Goal: Task Accomplishment & Management: Use online tool/utility

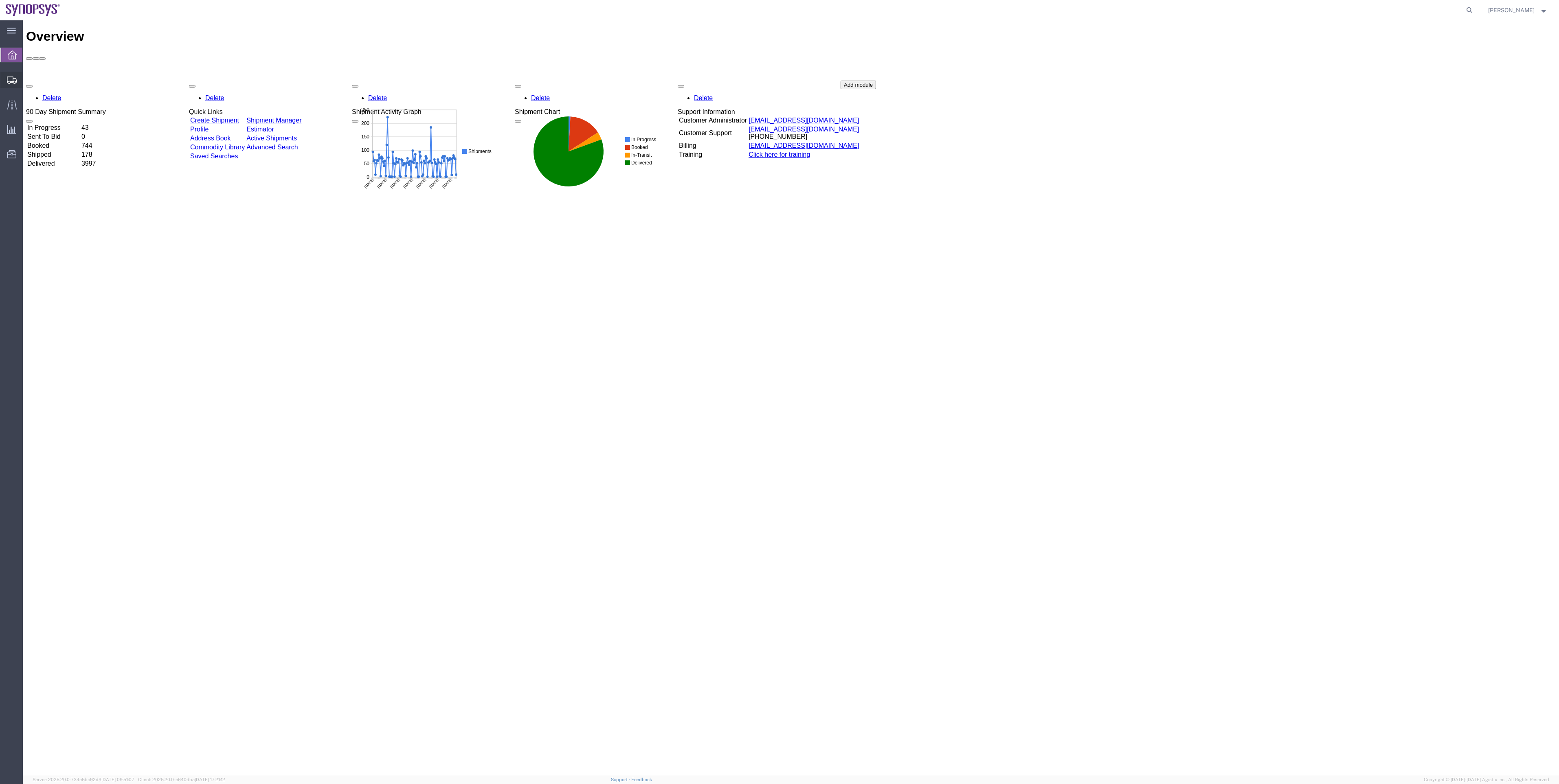
click at [0, 0] on span "Shipment Manager" at bounding box center [0, 0] width 0 height 0
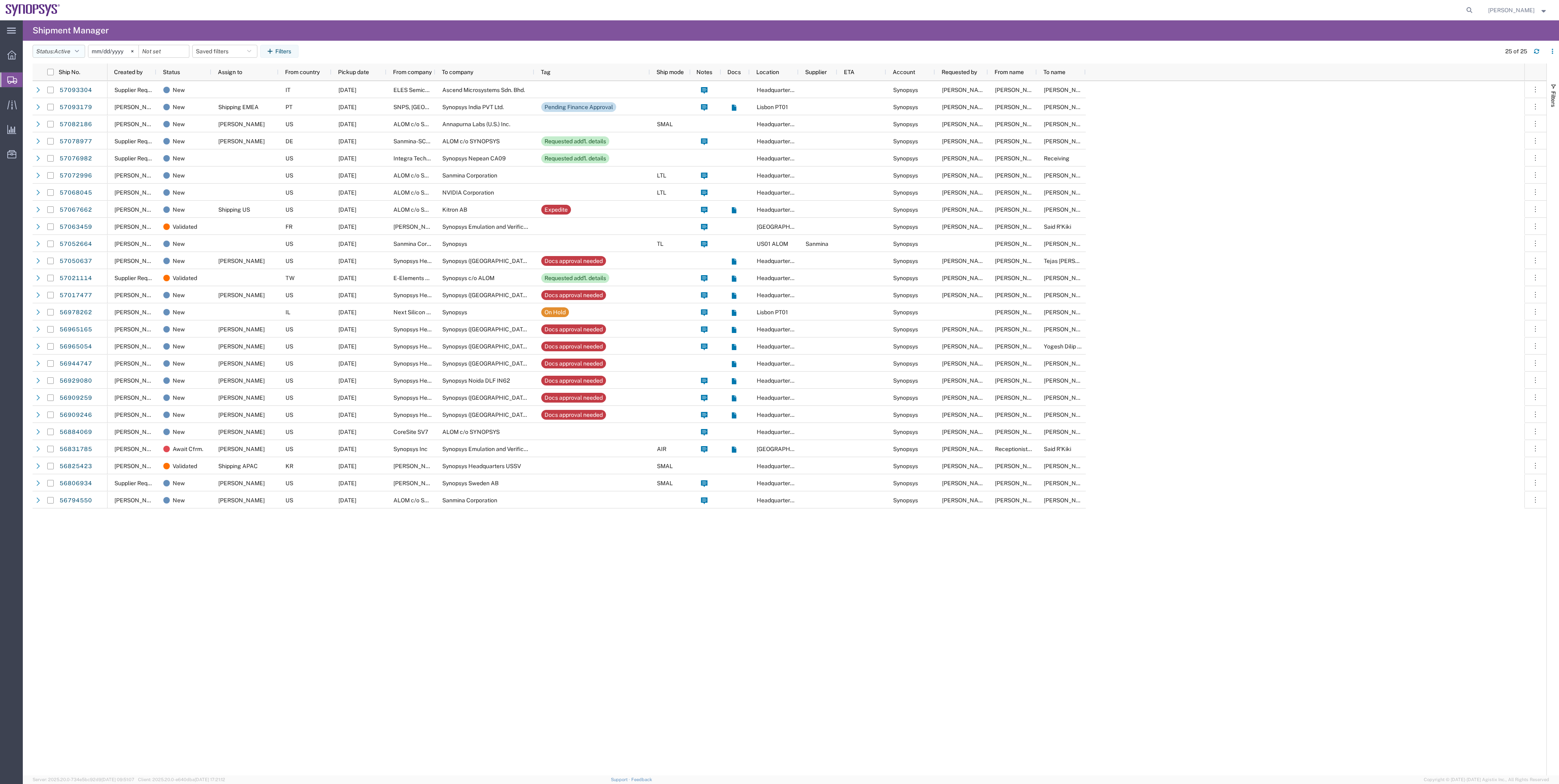
click at [61, 55] on span "Active" at bounding box center [62, 51] width 16 height 8
click at [59, 89] on span "All" at bounding box center [80, 94] width 95 height 13
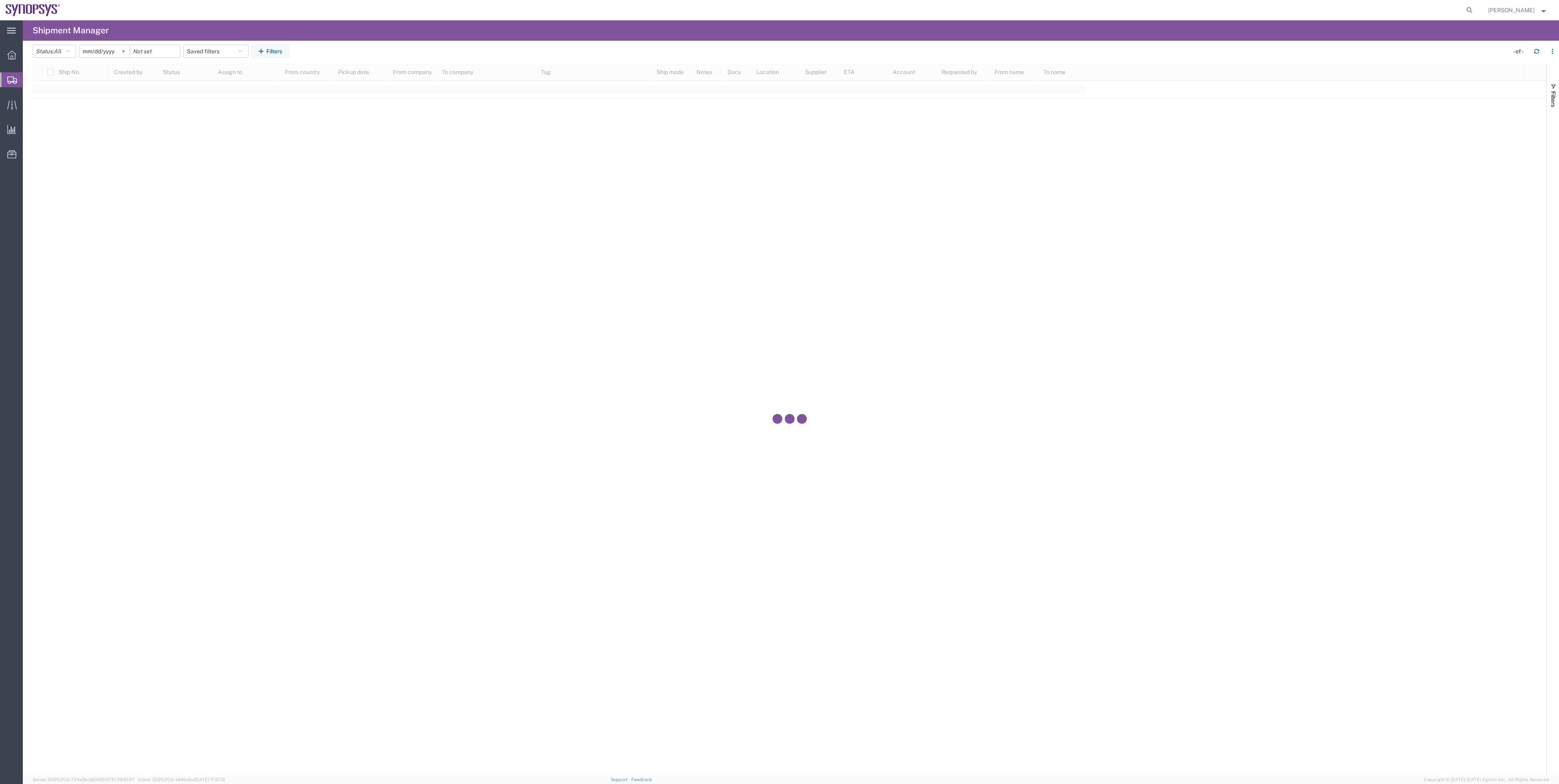
click at [128, 53] on svg-icon at bounding box center [123, 51] width 12 height 12
click at [266, 53] on icon "button" at bounding box center [262, 51] width 8 height 5
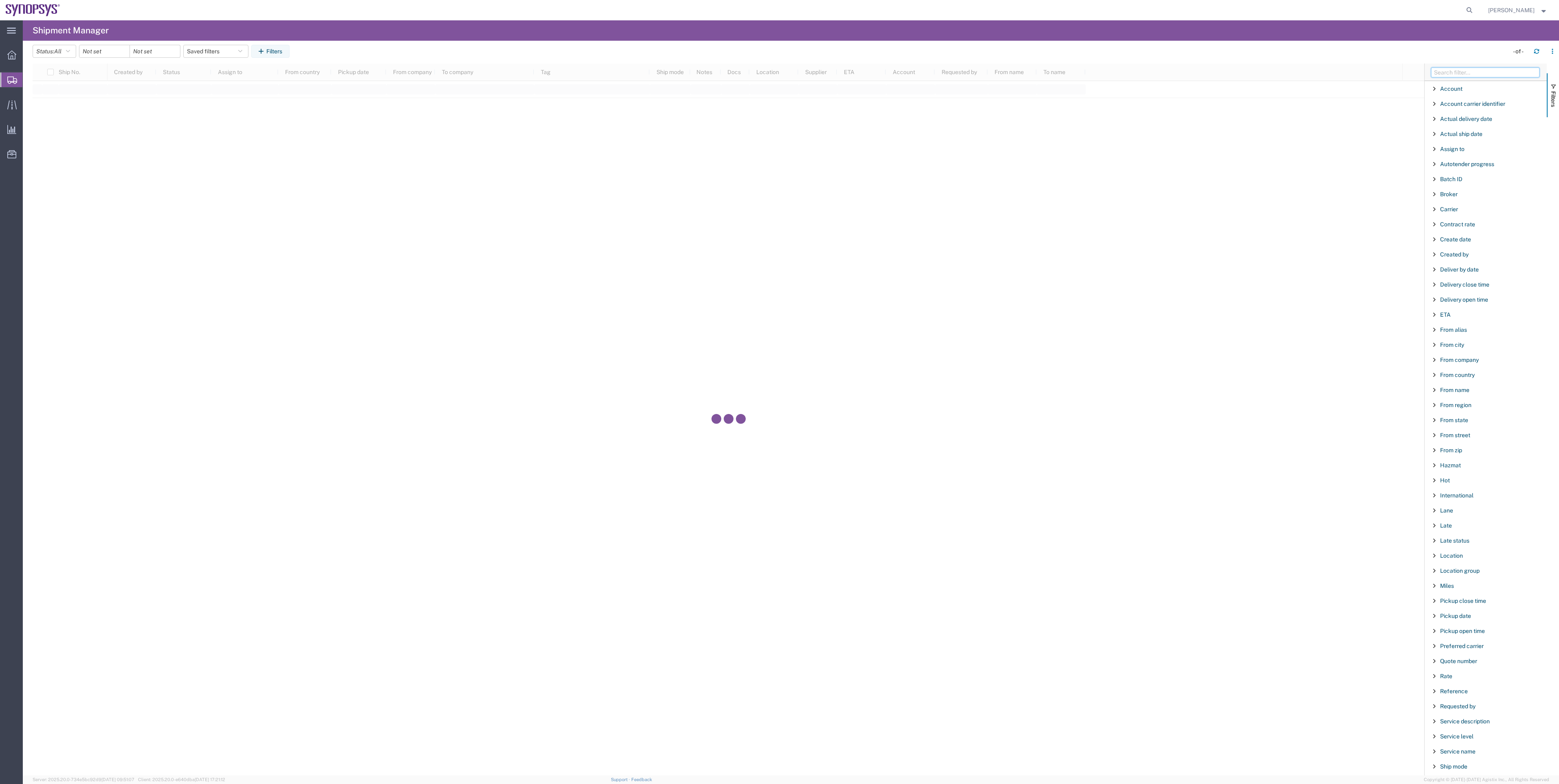
click at [1440, 74] on input "Filter Columns Input" at bounding box center [1485, 73] width 108 height 10
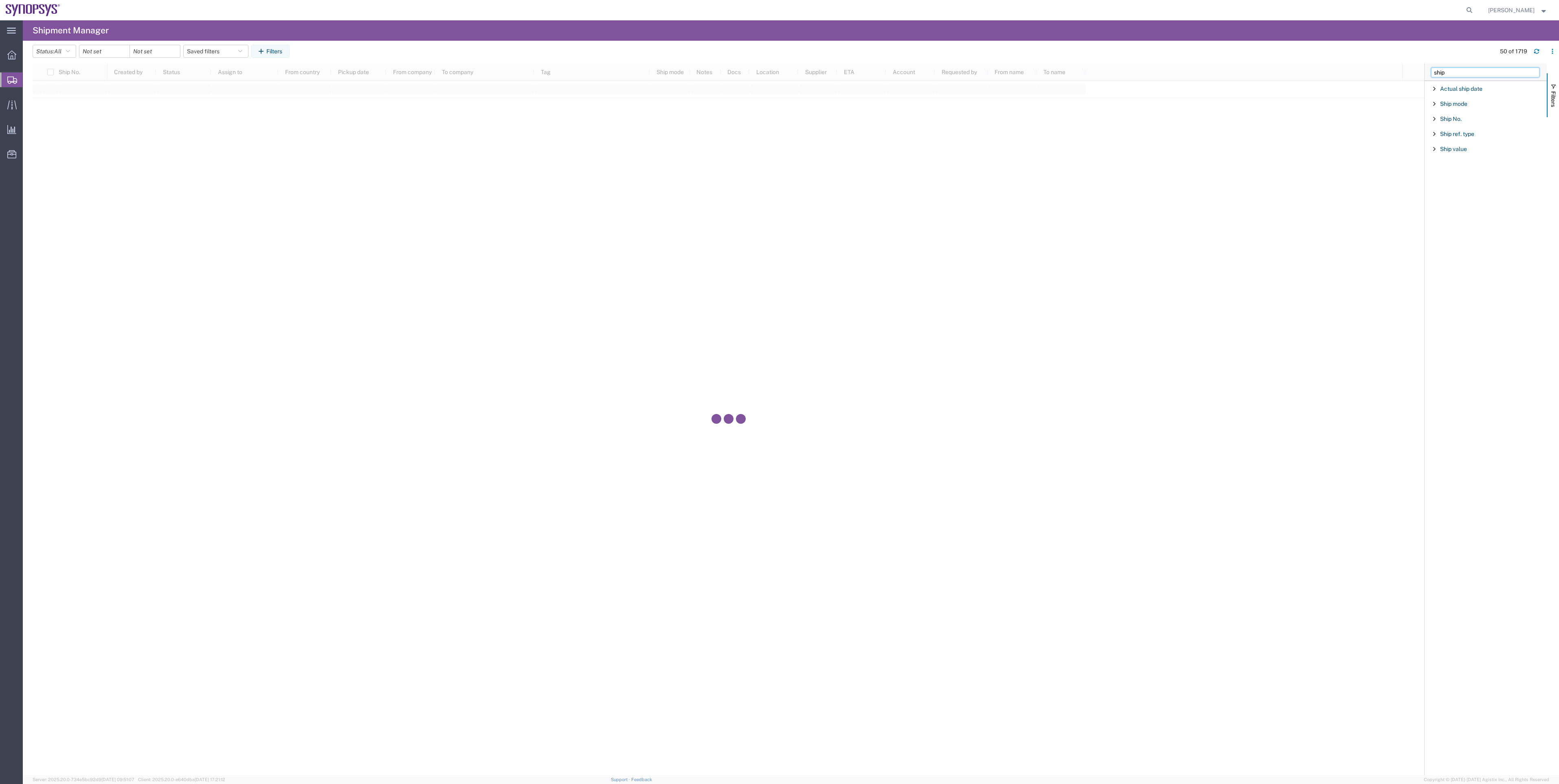
type input "ship"
click at [1481, 108] on div "Ship mode" at bounding box center [1486, 103] width 122 height 15
click at [1460, 117] on div "Ship No." at bounding box center [1486, 123] width 122 height 15
click at [1475, 329] on input "Filter Value" at bounding box center [1488, 324] width 107 height 10
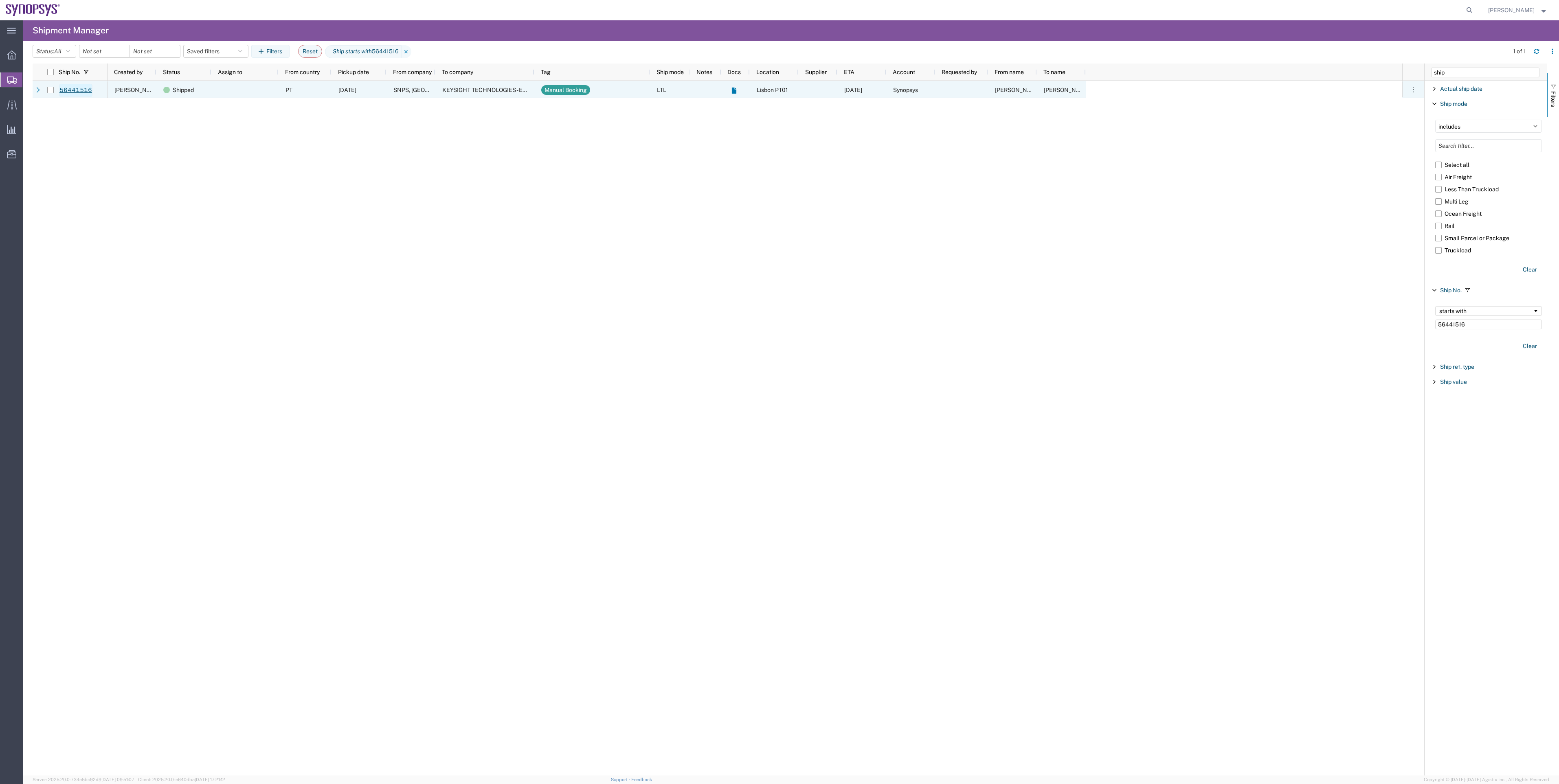
type input "56441516"
click at [77, 87] on link "56441516" at bounding box center [76, 91] width 33 height 13
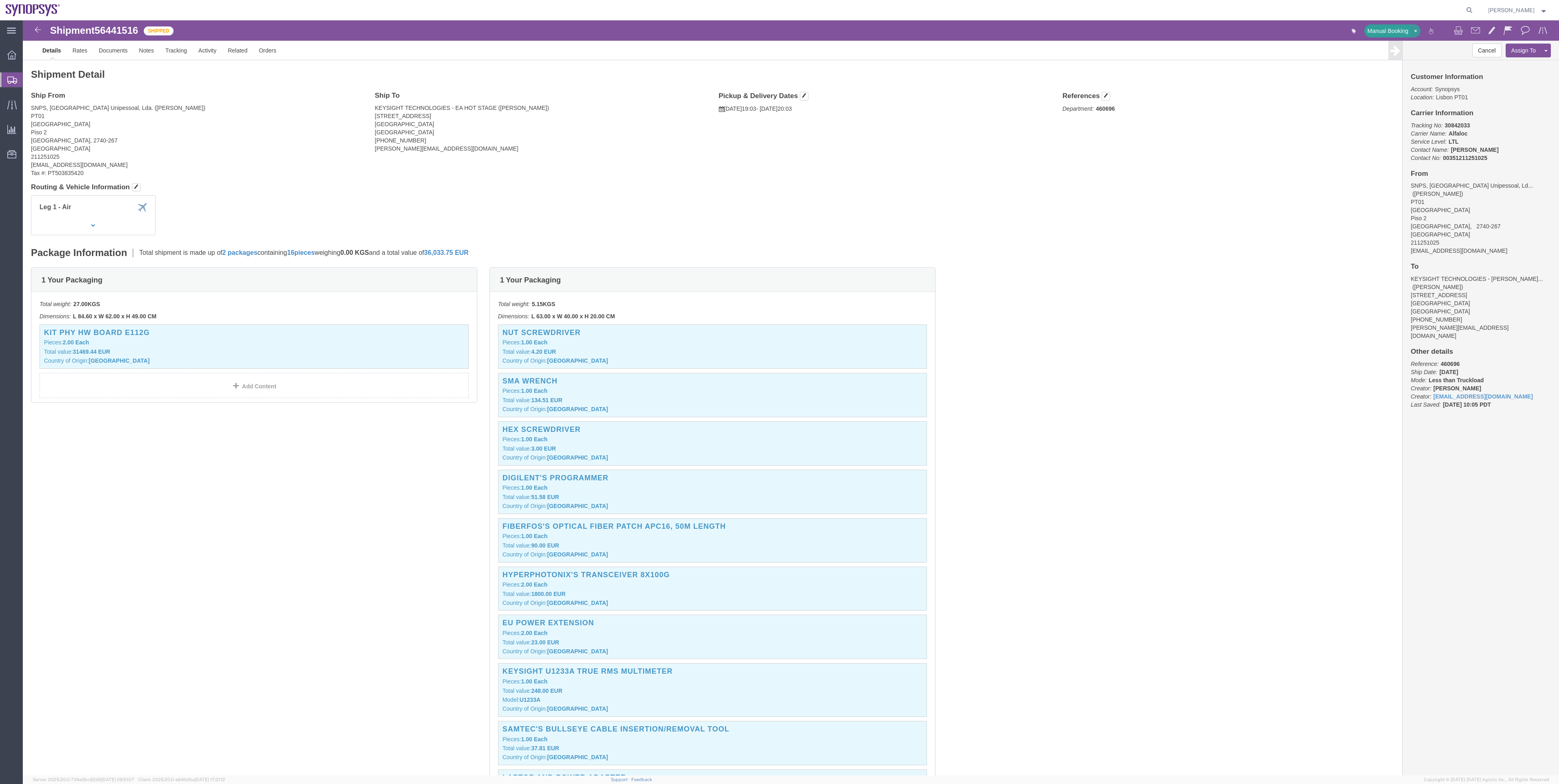
click icon "button"
click link "Documents"
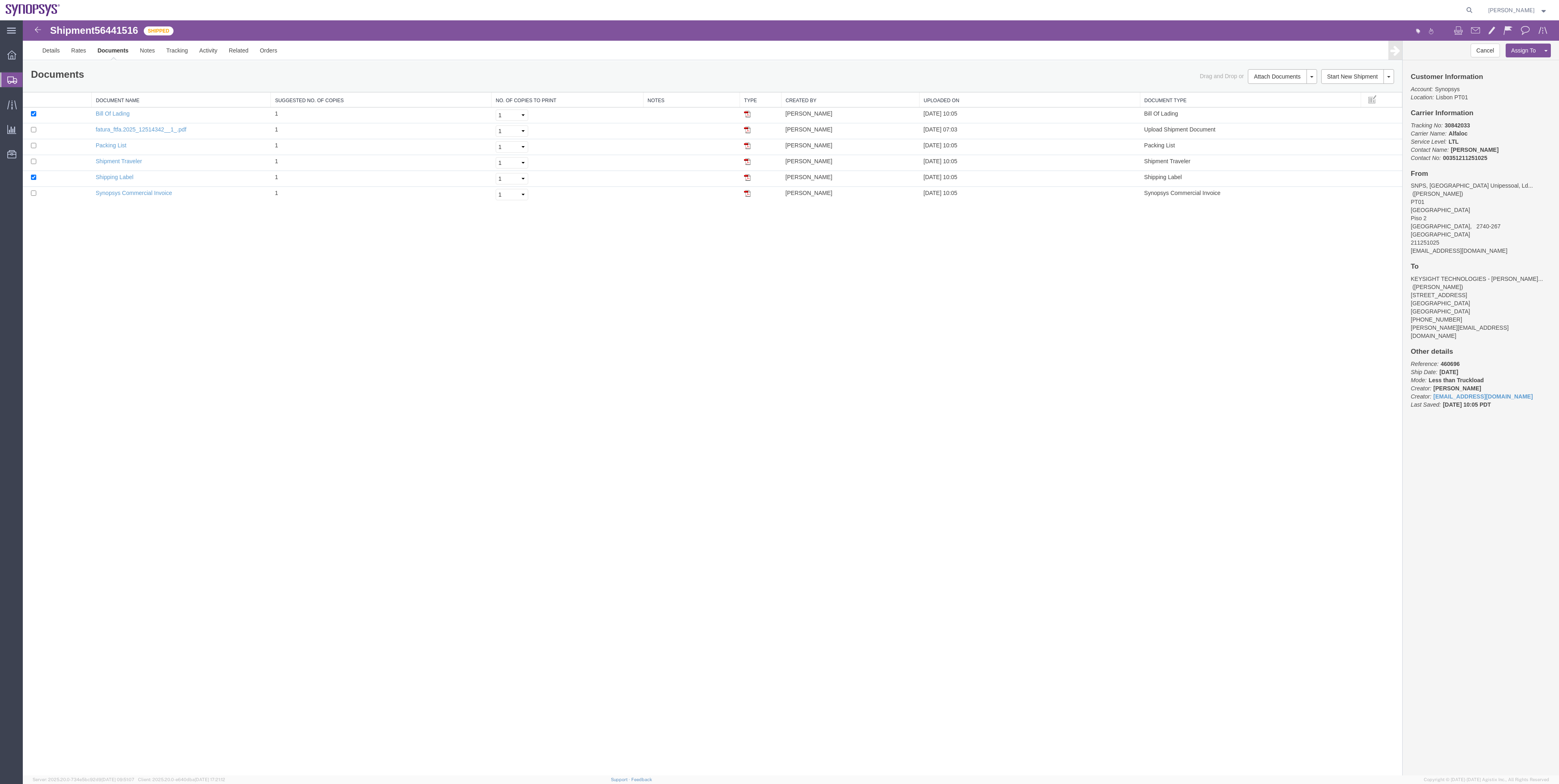
click at [104, 28] on span "56441516" at bounding box center [116, 30] width 44 height 11
copy span "56441516"
click at [0, 0] on span "Shipment Manager" at bounding box center [0, 0] width 0 height 0
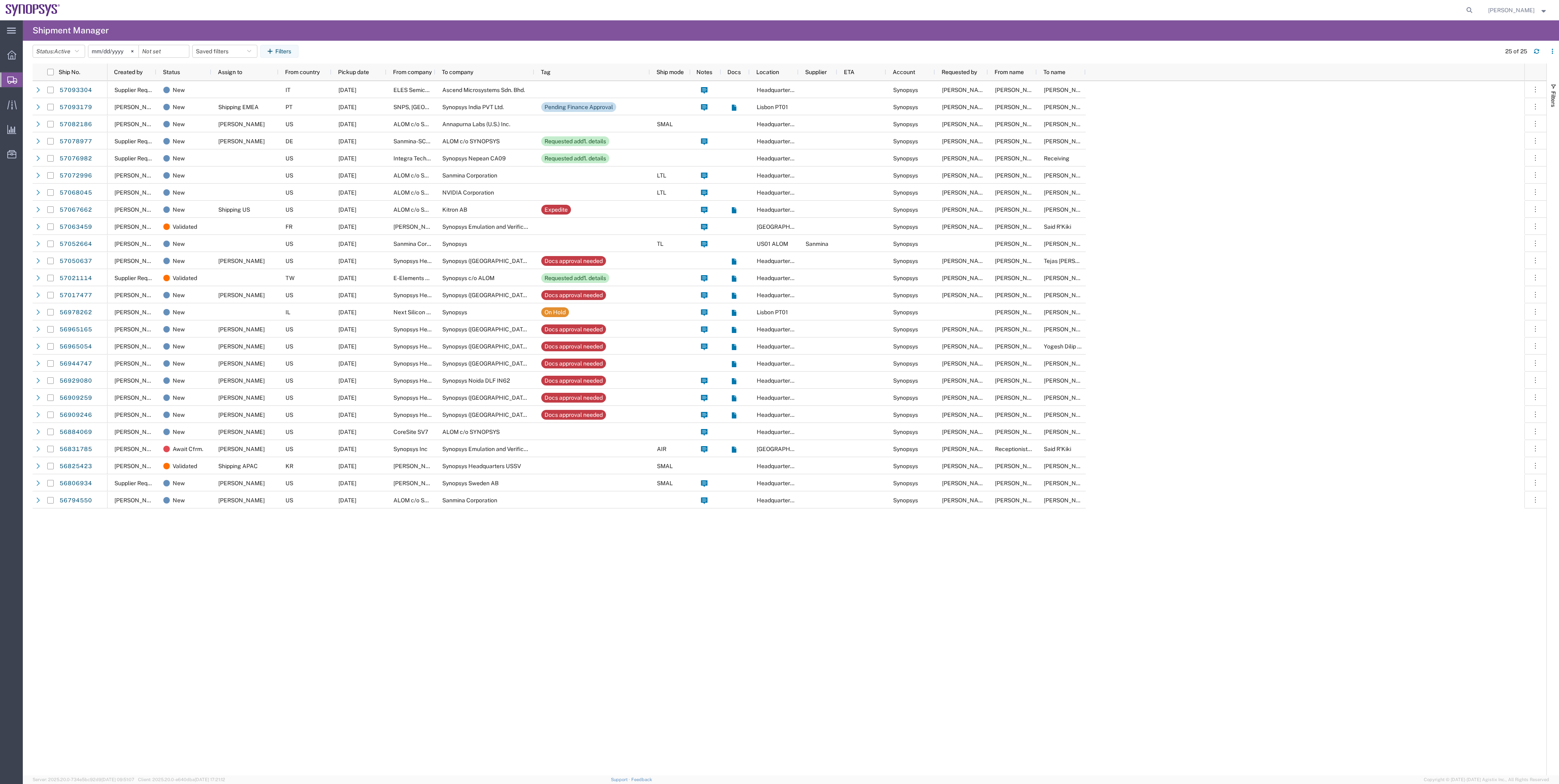
click at [344, 56] on agx-table-filter-chips "Status: Active Active All Approved Booked Canceled Delivered Denied New On Hold…" at bounding box center [764, 54] width 1464 height 19
click at [73, 90] on link "57093304" at bounding box center [76, 91] width 33 height 13
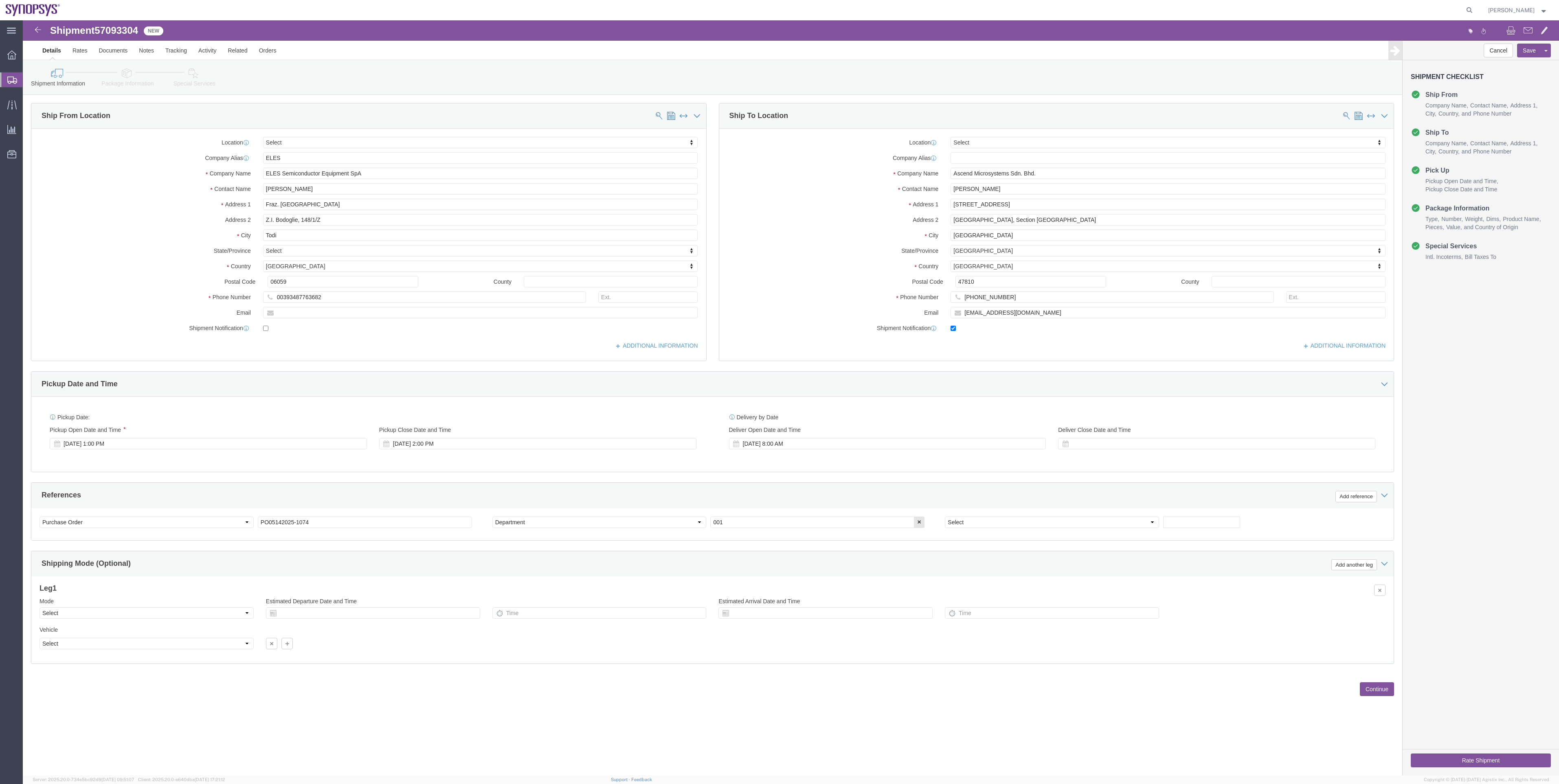
select select
click icon
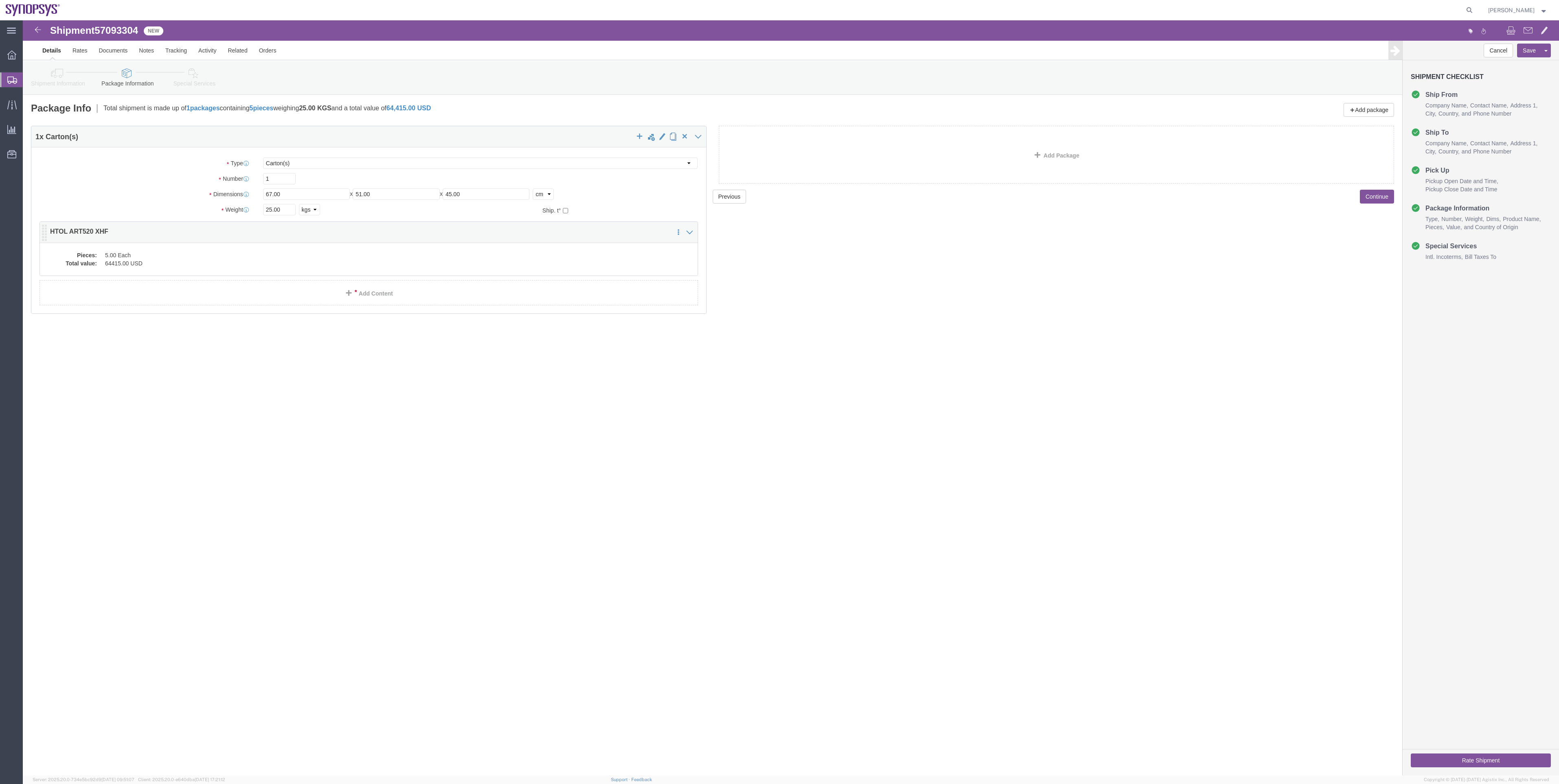
click dd "5.00 Each"
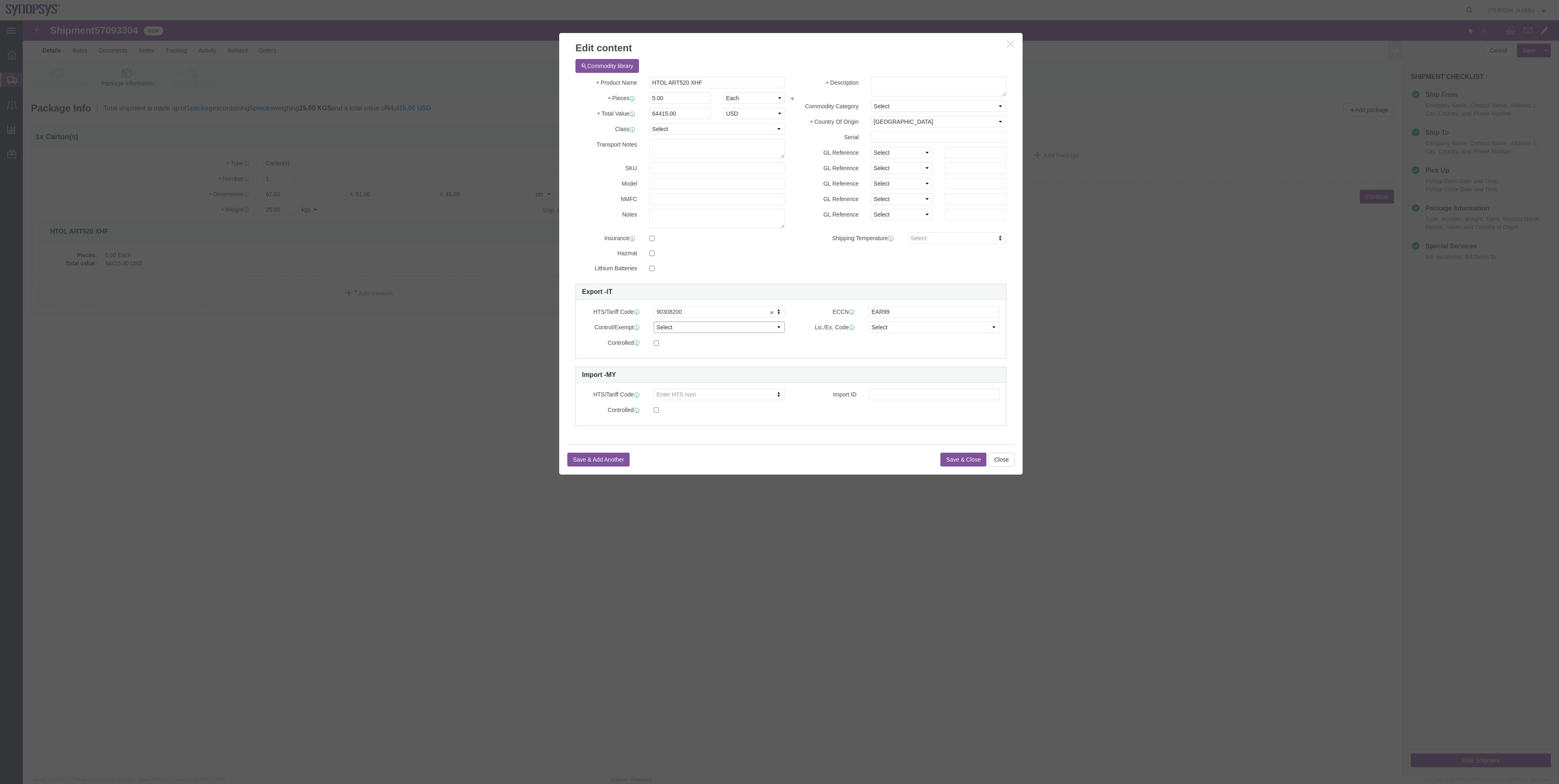
click select "Select ATF BIS DEA EPA FDA FTR ITAR OFAC Other (OPA)"
select select "BIS"
click select "Select ATF BIS DEA EPA FDA FTR ITAR OFAC Other (OPA)"
click div "ECCN EAR99"
click select "Select AGR-Agricultural APP-Computers APR-Additional Permissive Exports AVS-Air…"
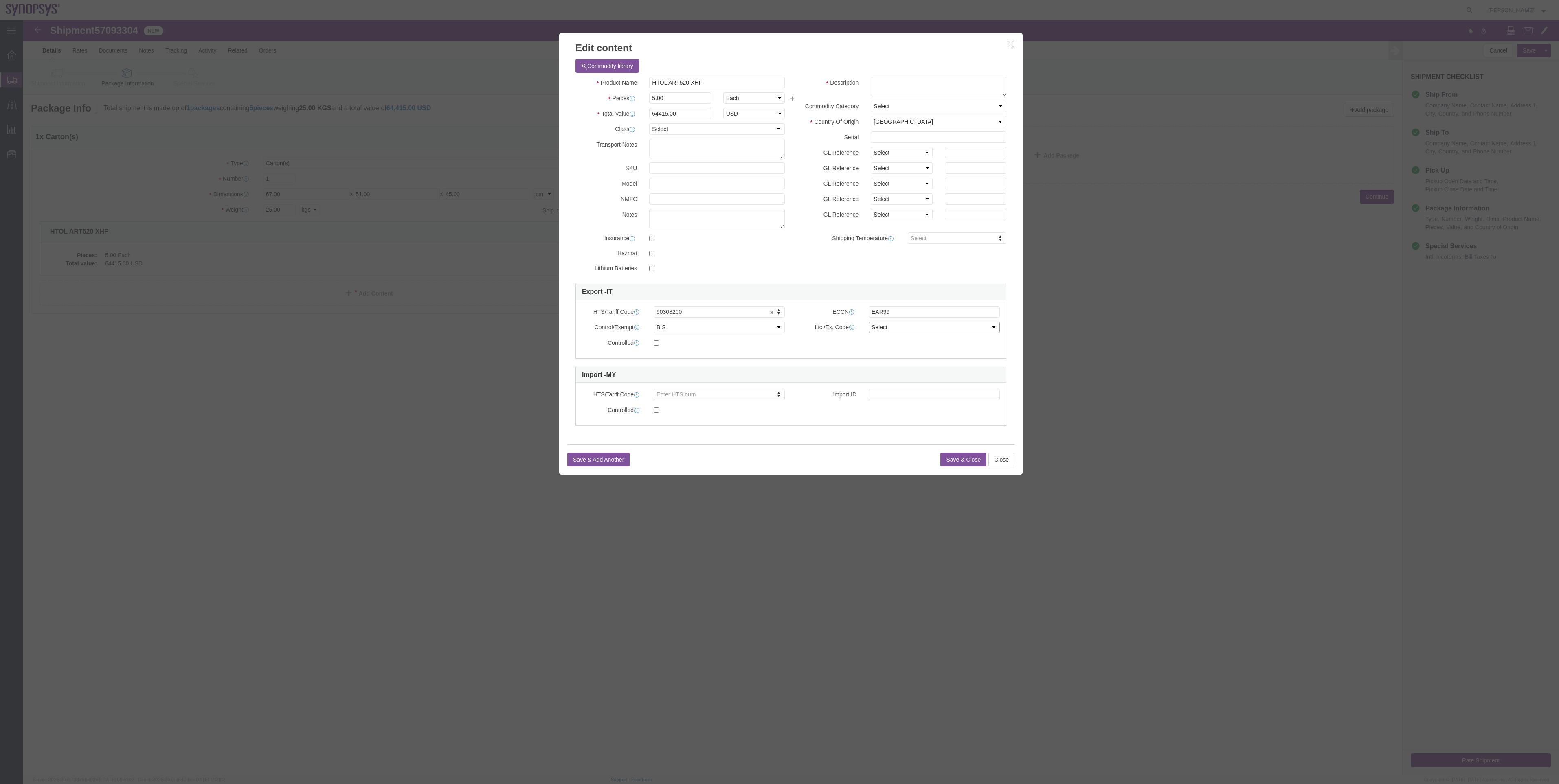
select select "NLR"
click select "Select AGR-Agricultural APP-Computers APR-Additional Permissive Exports AVS-Air…"
click div "Save & Add Another Save & Close Close"
click button "Save & Close"
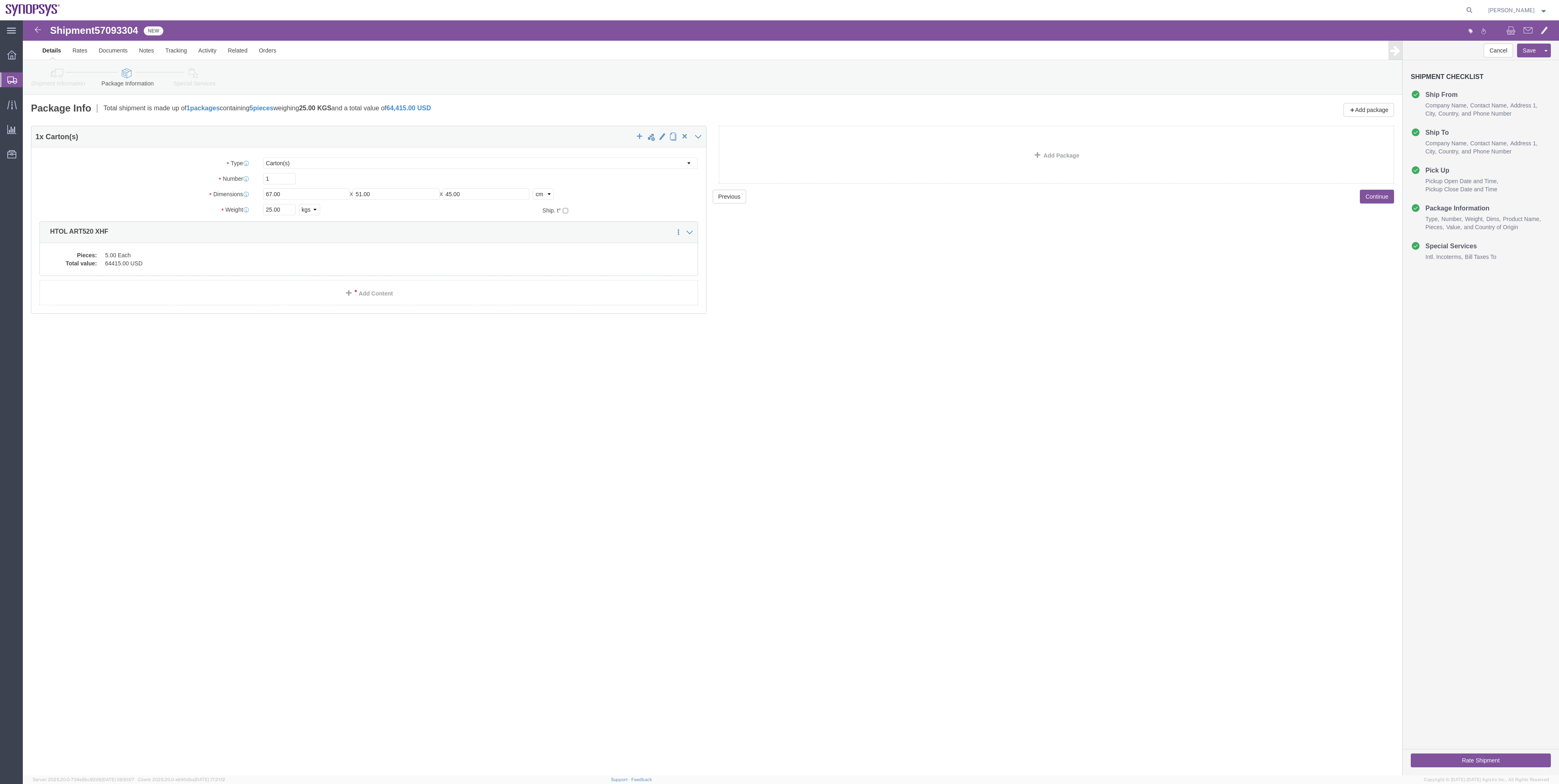
click icon
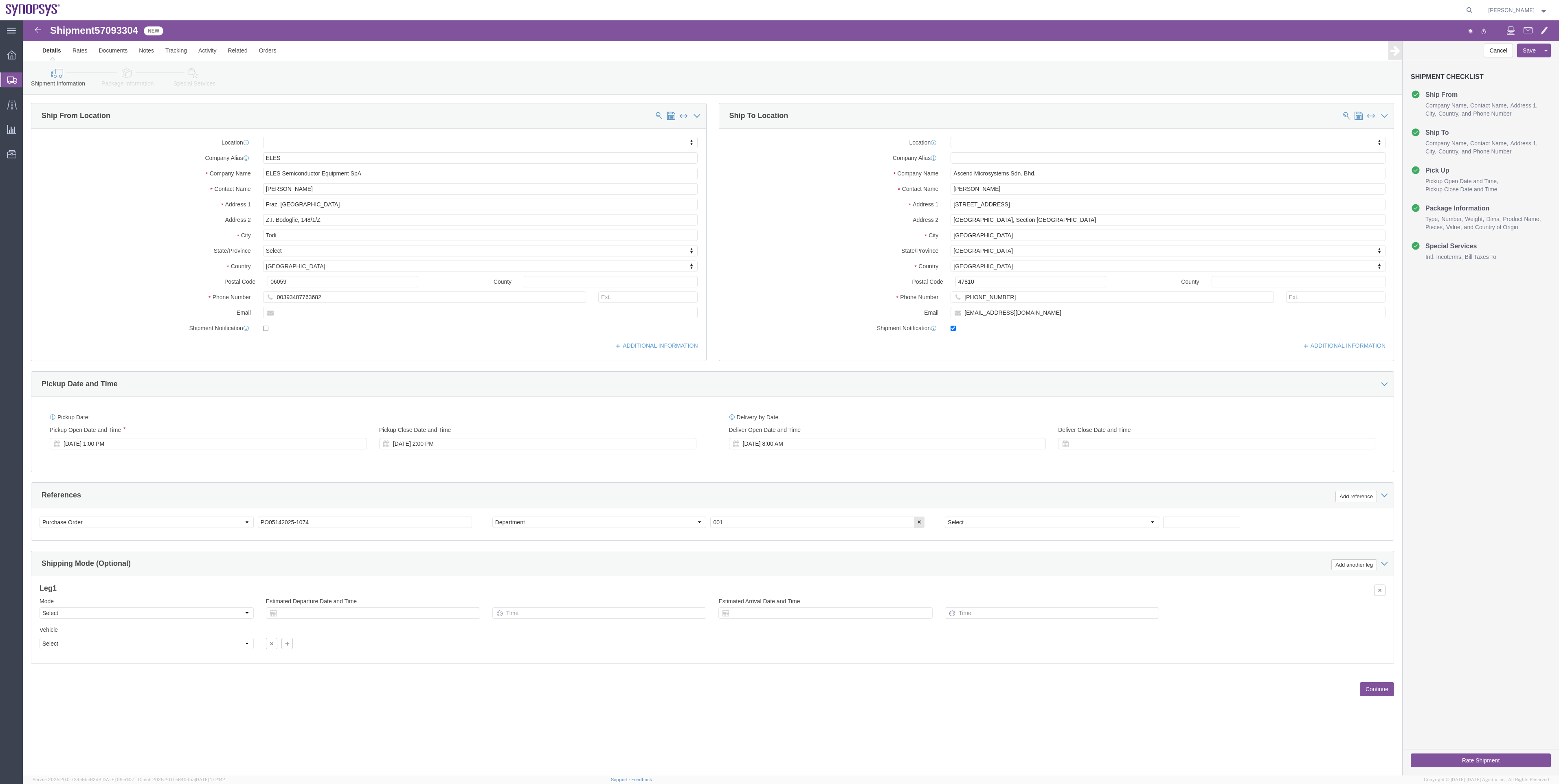
click icon
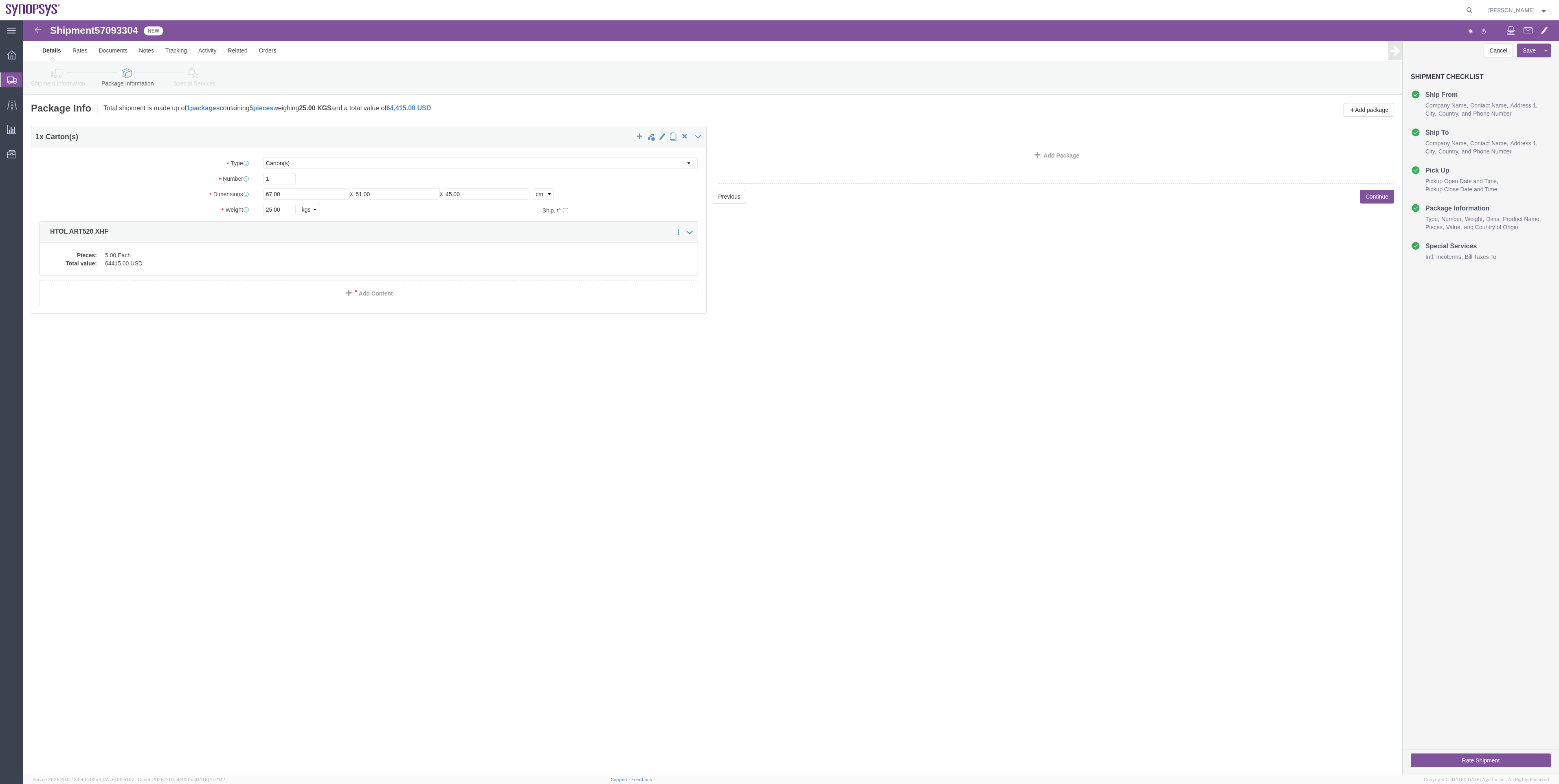
click link "Special Services"
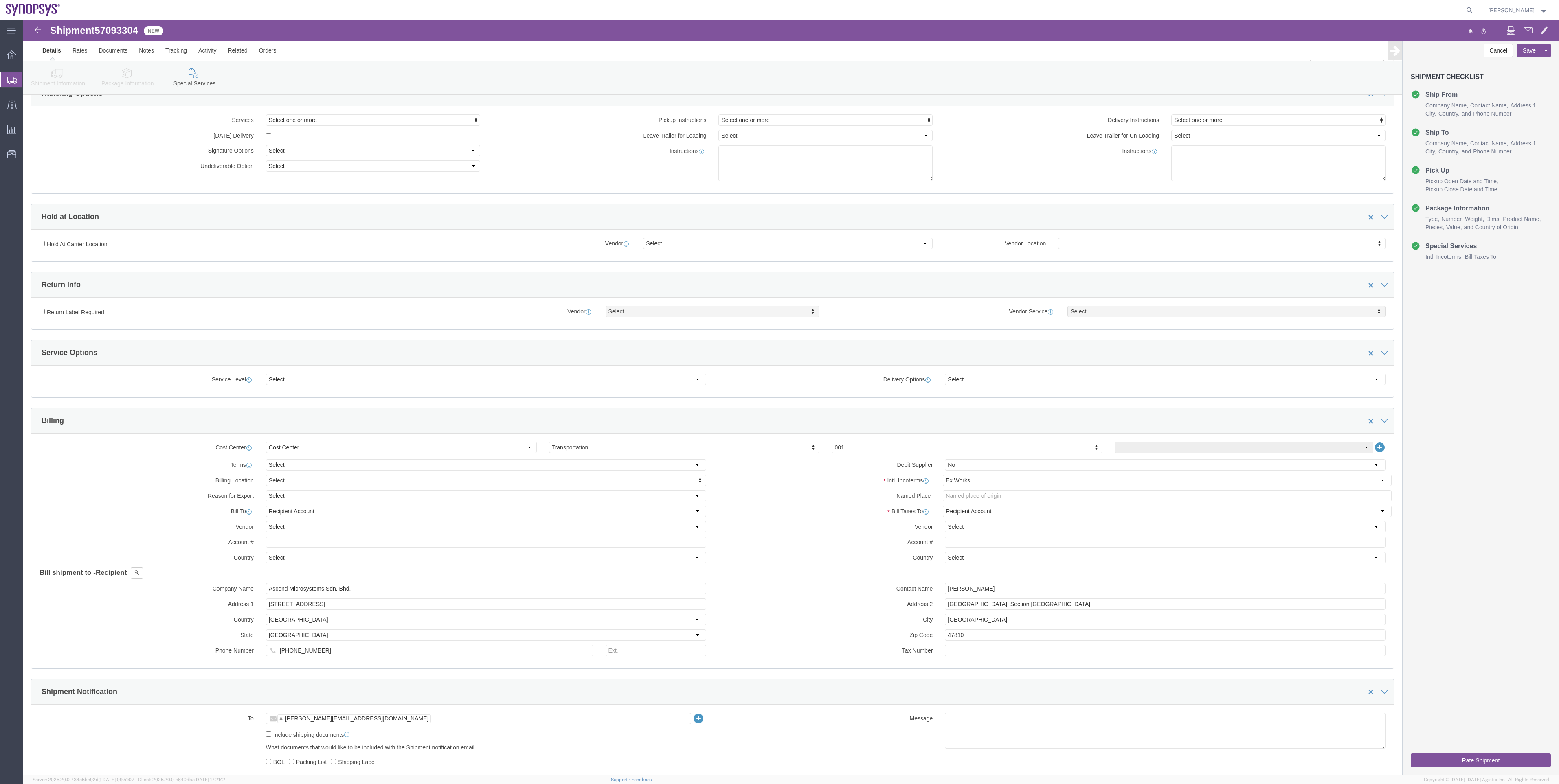
scroll to position [122, 0]
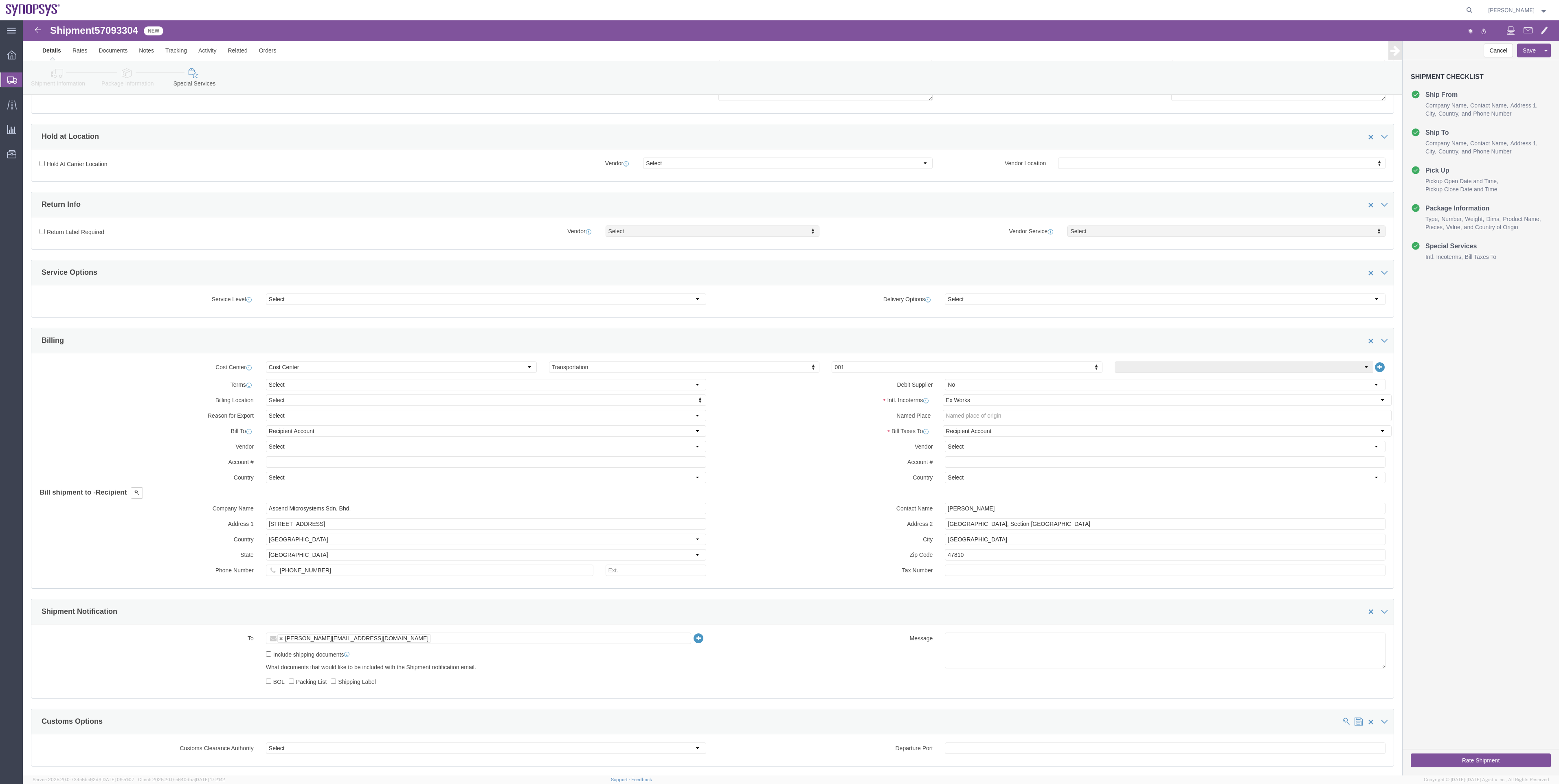
click link "Package Information"
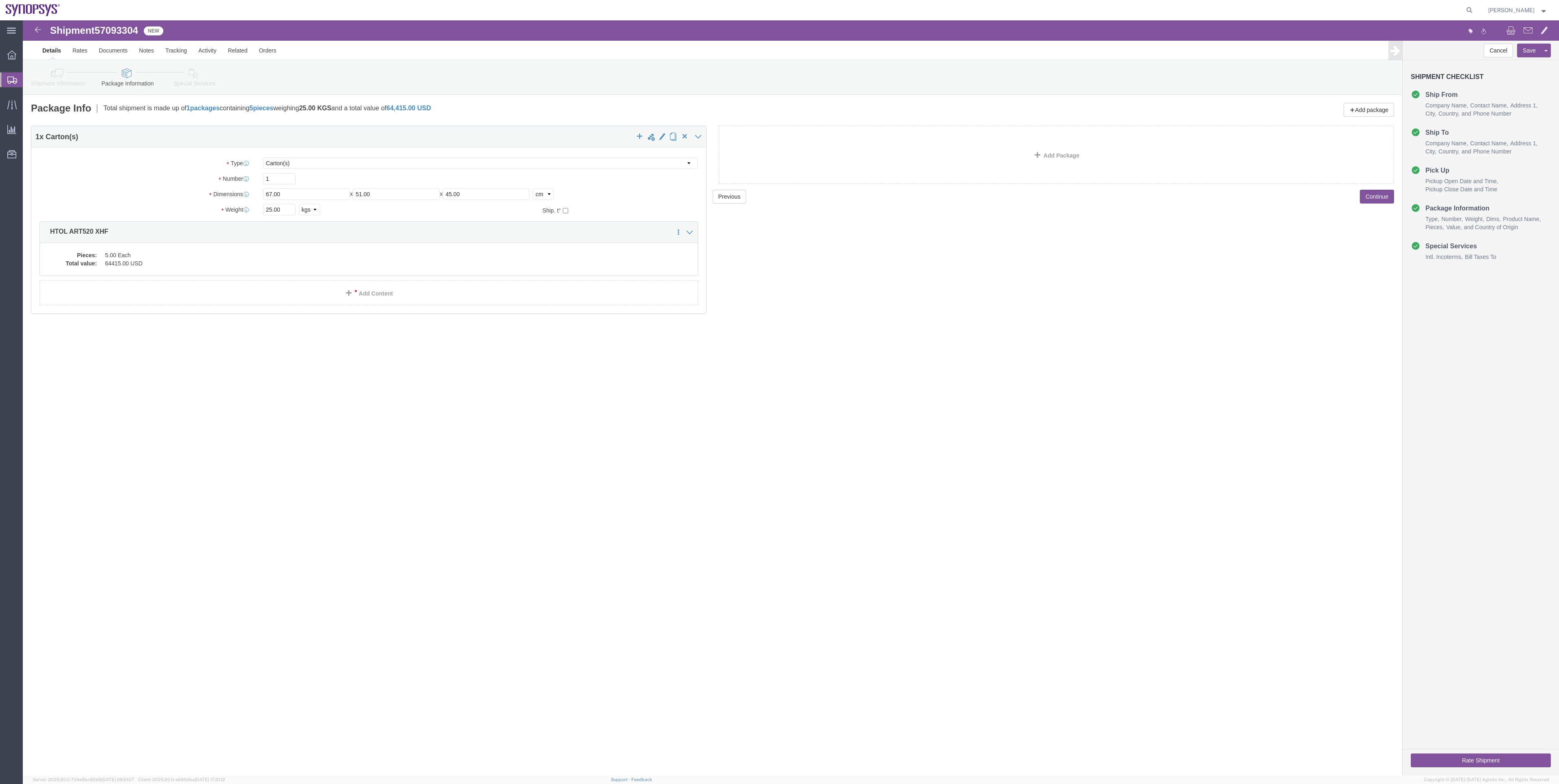
click link "Shipment Information"
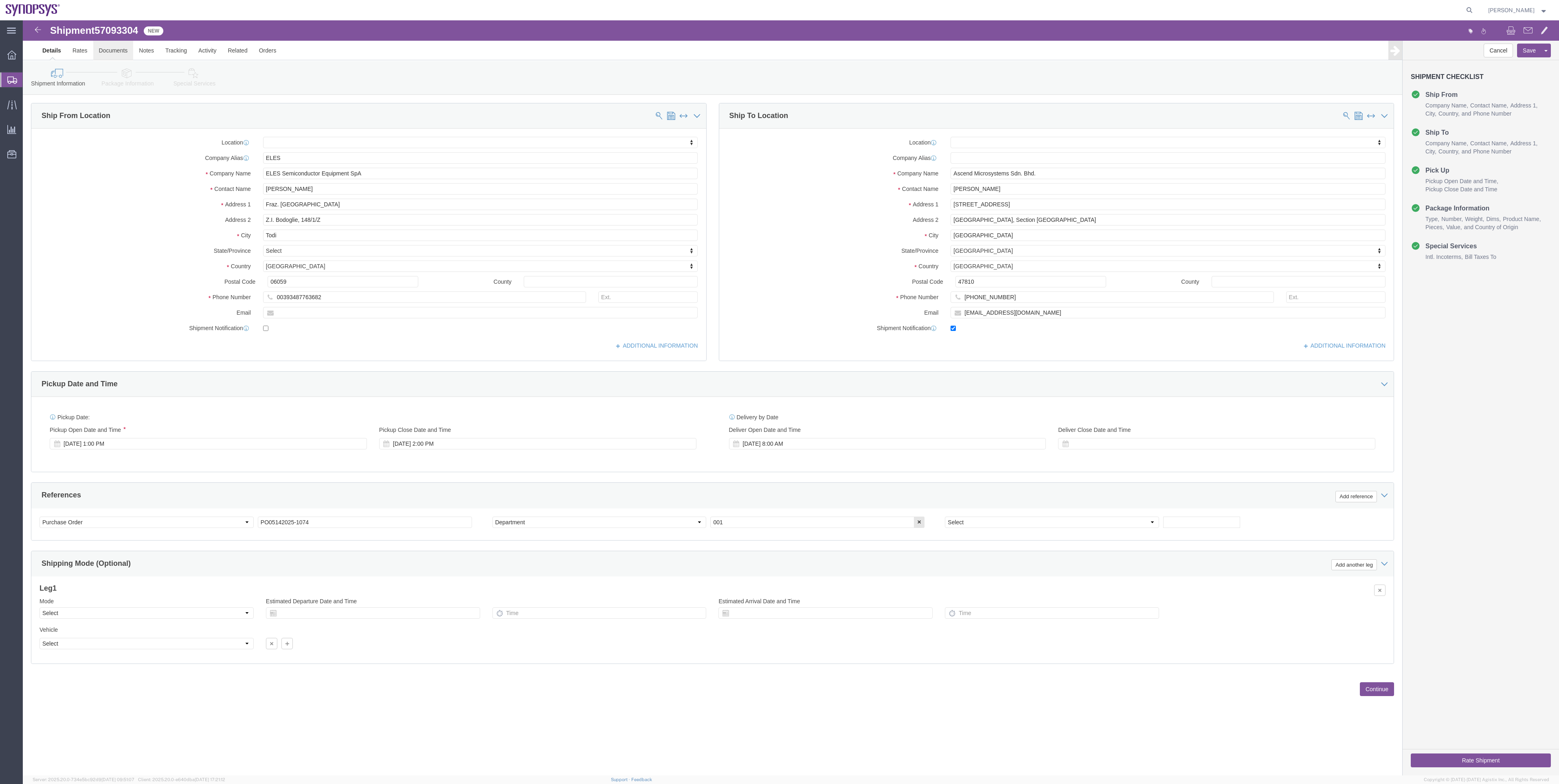
click link "Documents"
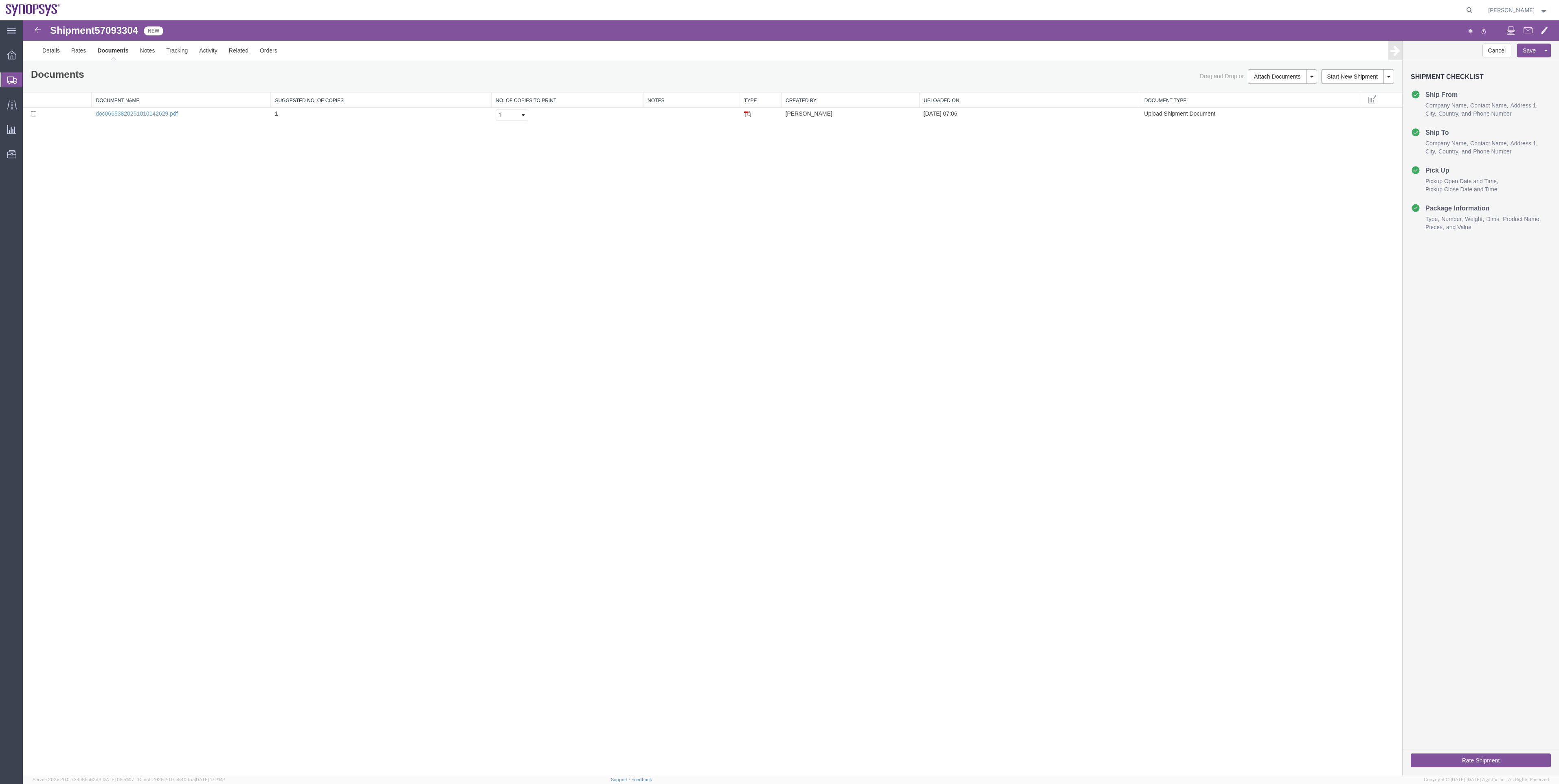
click at [1420, 766] on button "Rate Shipment" at bounding box center [1480, 760] width 140 height 14
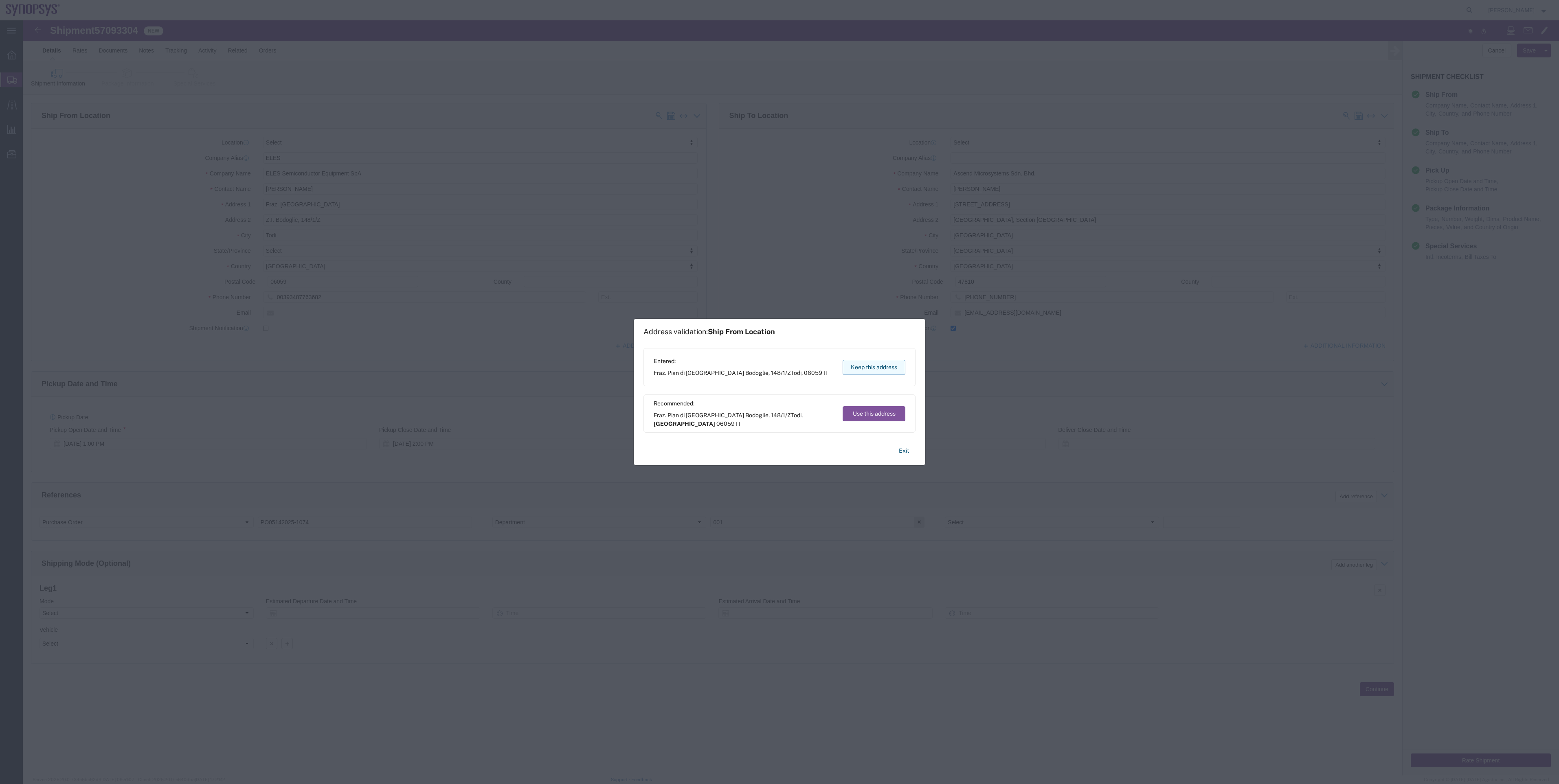
click at [881, 373] on button "Keep this address" at bounding box center [874, 367] width 63 height 15
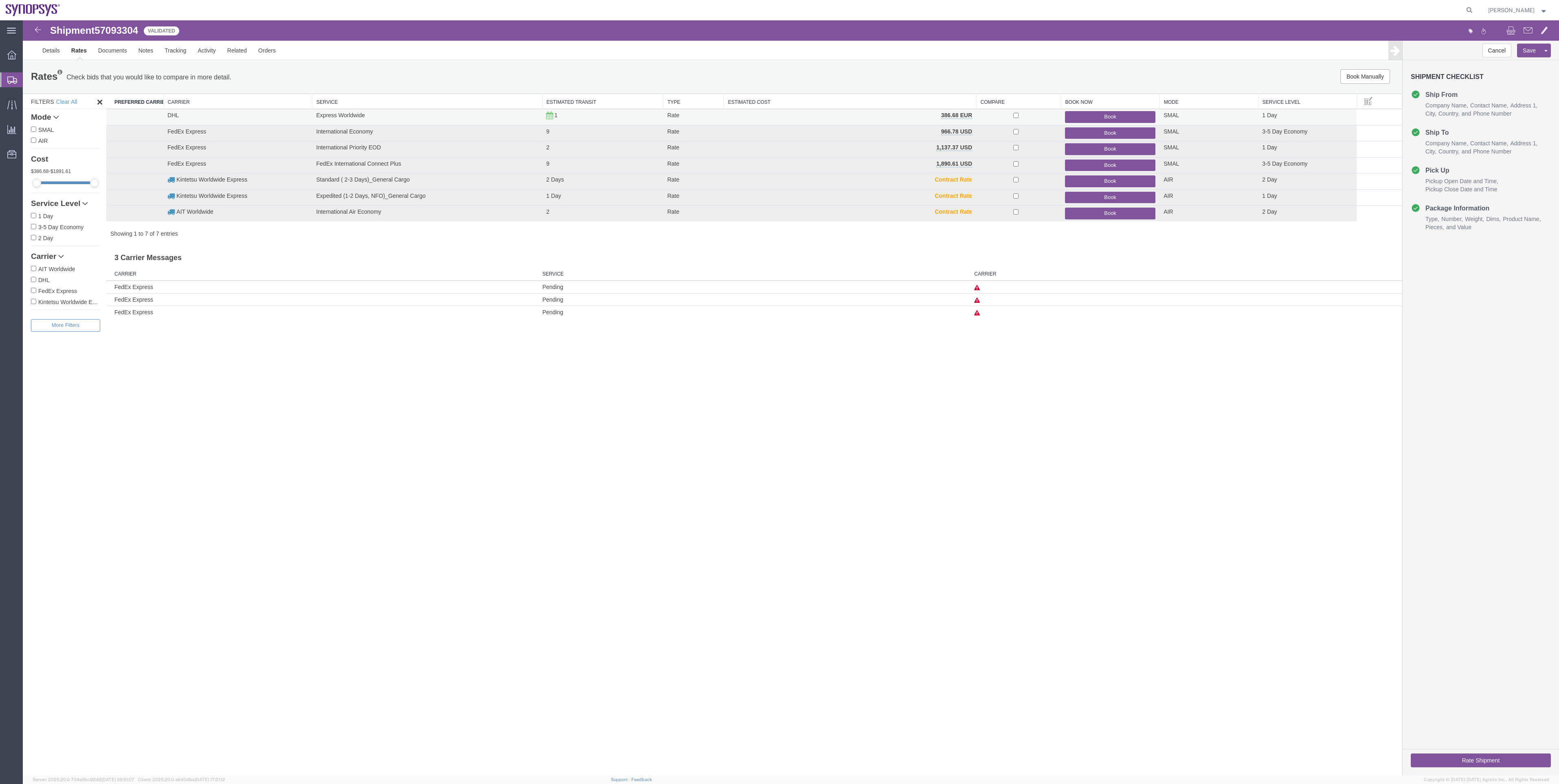
click at [1081, 120] on button "Book" at bounding box center [1110, 117] width 90 height 12
click at [1079, 114] on button "Book" at bounding box center [1110, 117] width 90 height 12
click at [57, 47] on link "Details" at bounding box center [51, 50] width 29 height 19
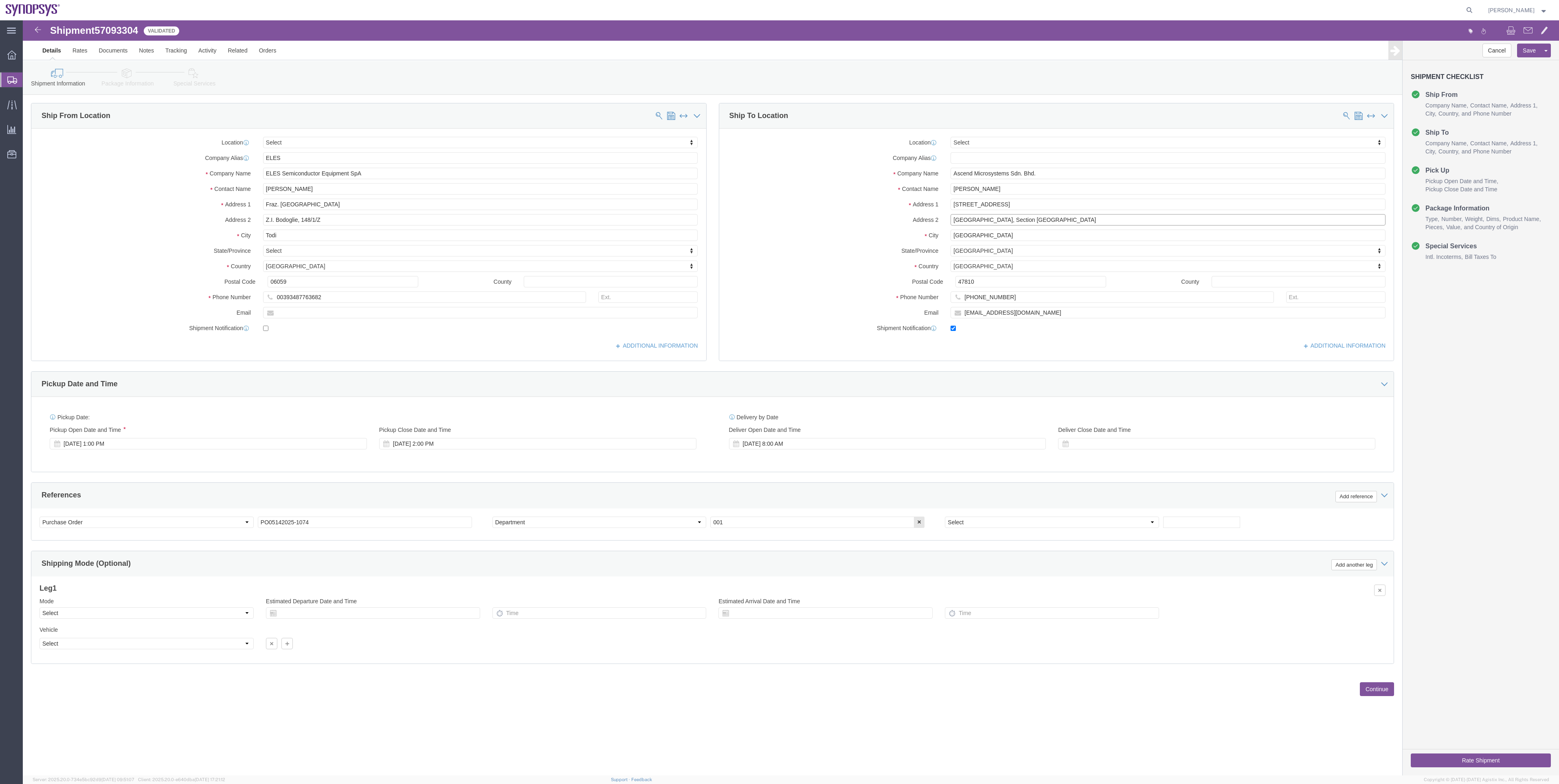
drag, startPoint x: 965, startPoint y: 201, endPoint x: 908, endPoint y: 200, distance: 57.0
click div "Address 2 Petaling Jaya Nouvelle Industrial Park, Section Kota Damansara"
click input "No8E, Jalan Teknologi 3/6"
paste input "Petaling Jaya"
type input "No8E, Jalan Teknologi 3/6, Petaling Jaya"
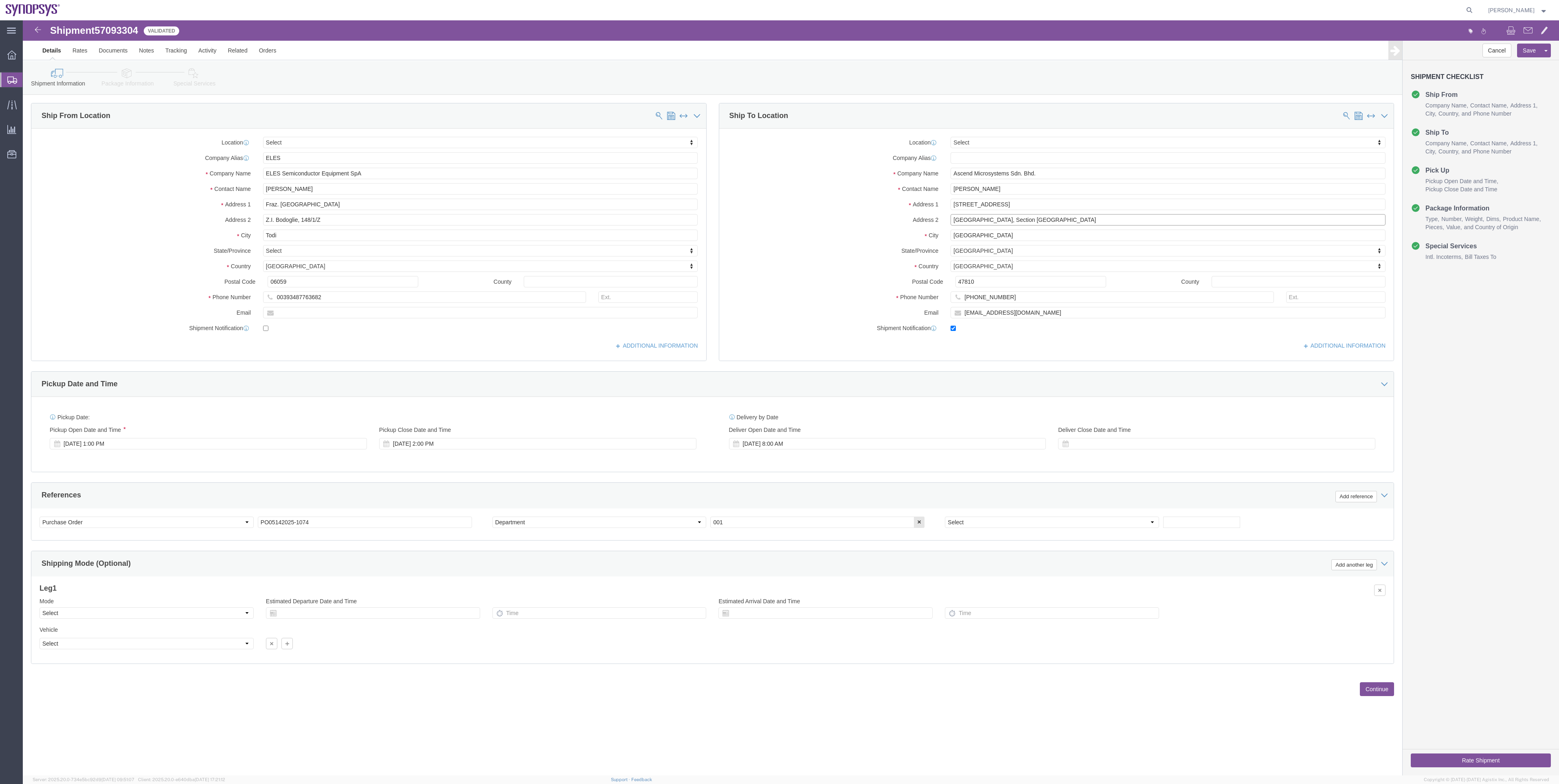
drag, startPoint x: 965, startPoint y: 202, endPoint x: 921, endPoint y: 214, distance: 45.6
click div "Location Select Select My Profile Location Aachen DE04 Agrate Brianza IT01 Asch…"
click input "Nouvelle Industrial Park, Section Kota Damansara"
type input "Nouvelle Industrial Park,Section Kota Damansara"
click button "Rate Shipment"
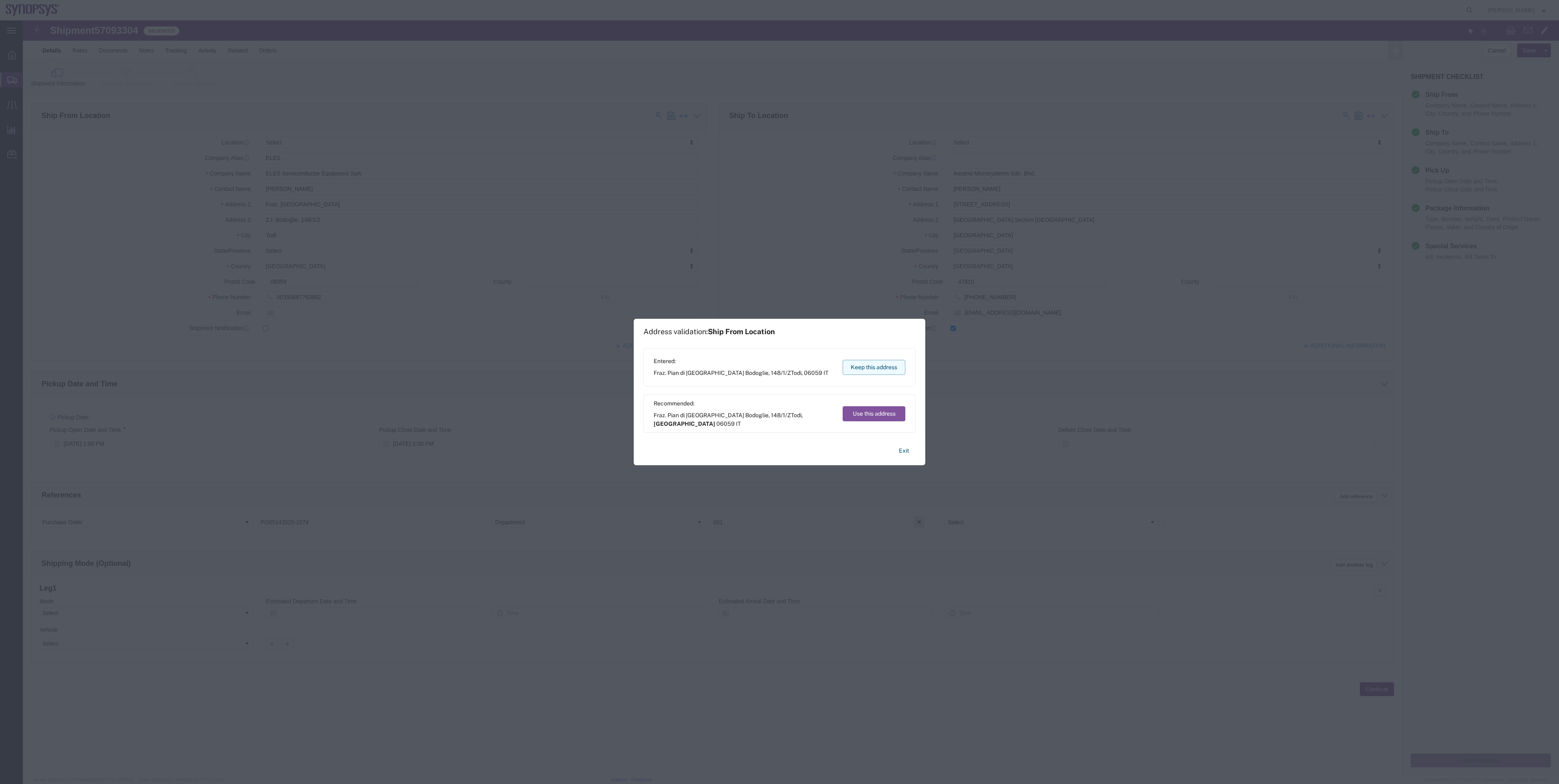
click at [891, 368] on button "Keep this address" at bounding box center [874, 367] width 63 height 15
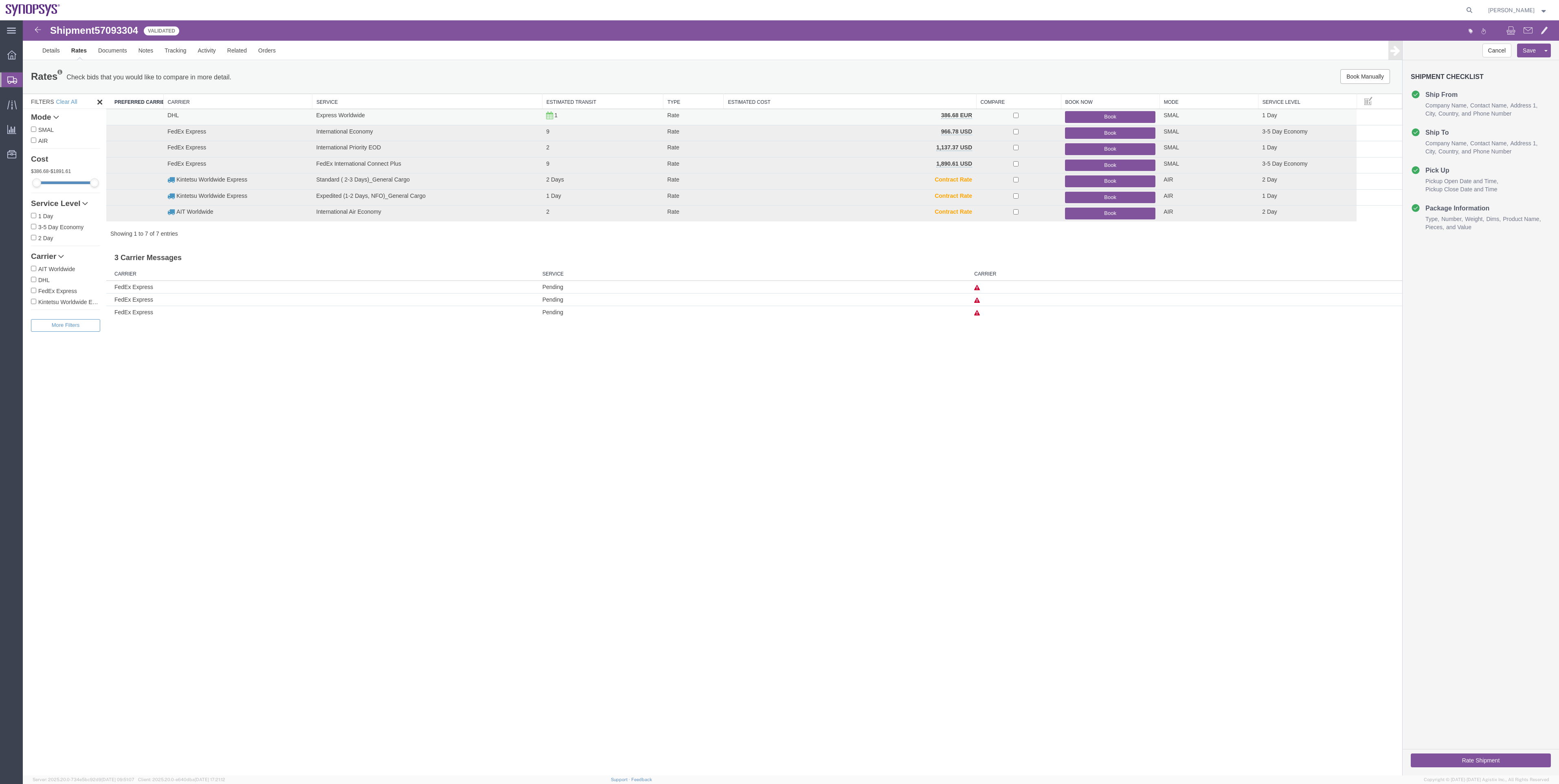
click at [1083, 122] on button "Book" at bounding box center [1110, 117] width 90 height 12
click at [1083, 115] on button "Book" at bounding box center [1110, 117] width 90 height 12
click at [1084, 123] on button "Book" at bounding box center [1110, 117] width 90 height 12
click at [50, 54] on link "Details" at bounding box center [51, 50] width 29 height 19
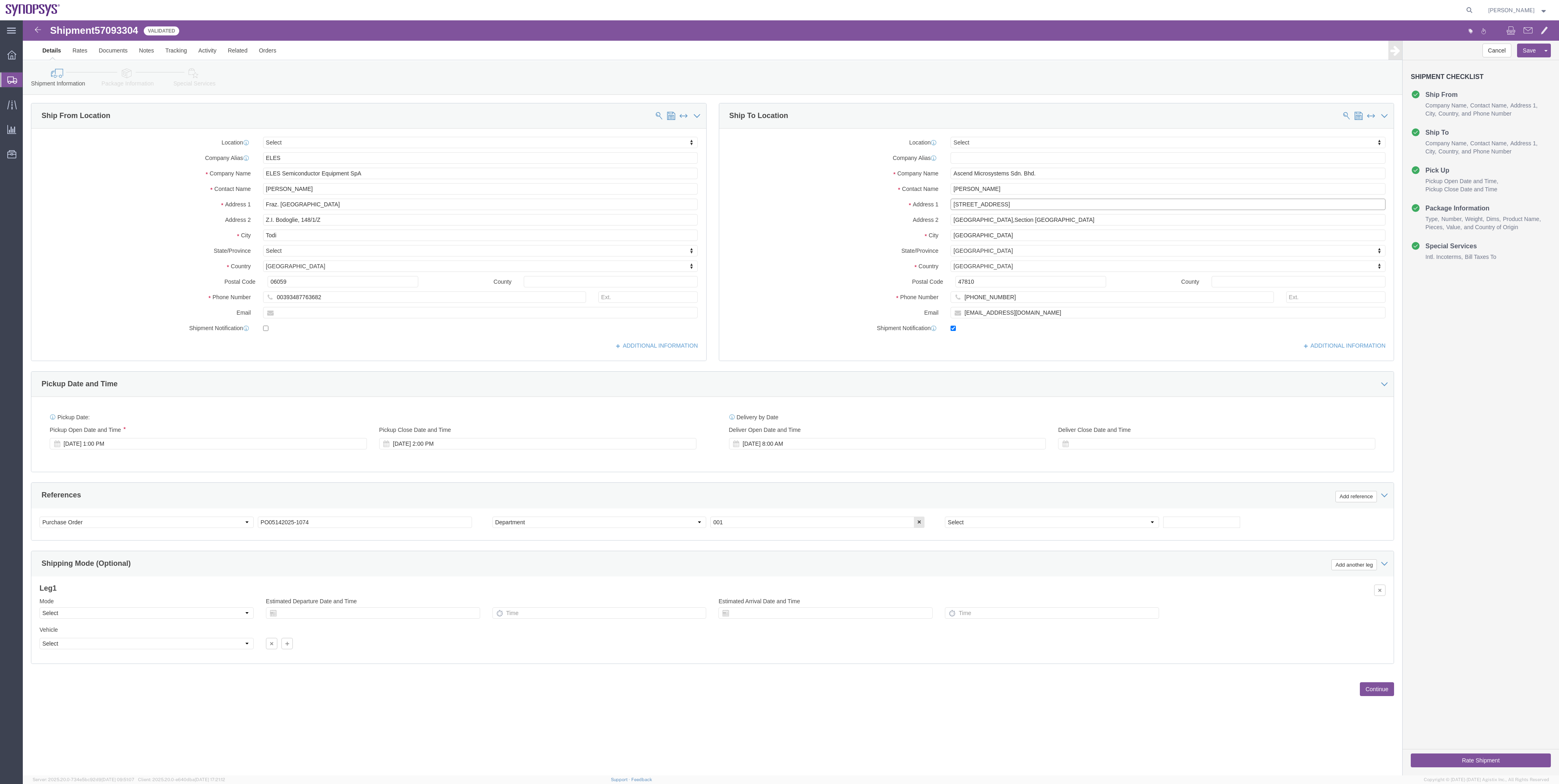
click input "No8E, Jalan Teknologi 3/6, Petaling Jaya"
click input "No8E,Jalan Teknologi 3/6, Petaling Jaya"
type input "No8E,Jalan Teknologi 3/6,Petaling Jaya"
click input "Nouvelle Industrial Park,Section Kota Damansara"
click input "Nouvelle Indus. Park,Section Kota Damansara"
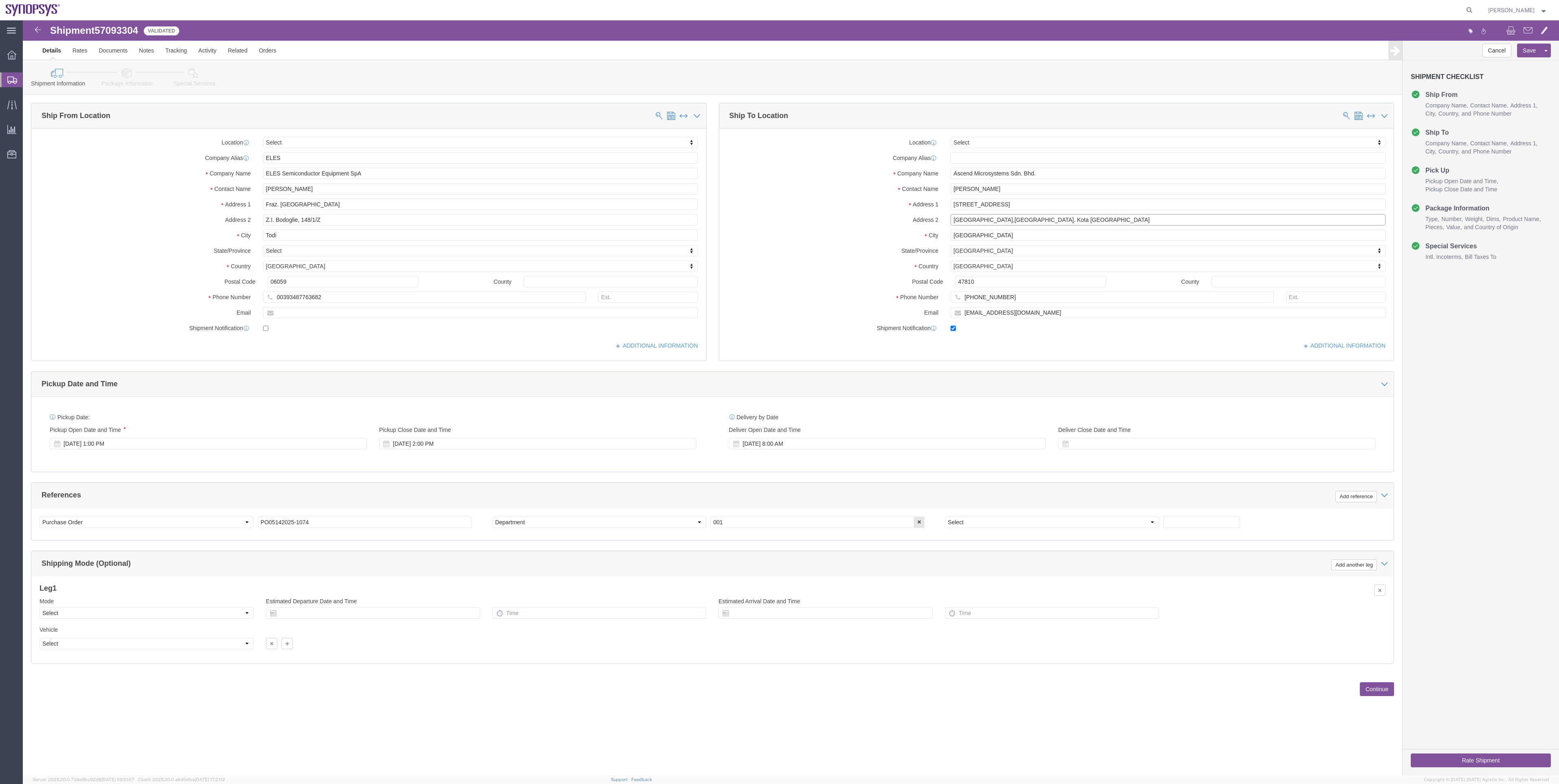
type input "Nouvelle Indus. Park,Sect. Kota Damansara"
click button "Rate Shipment"
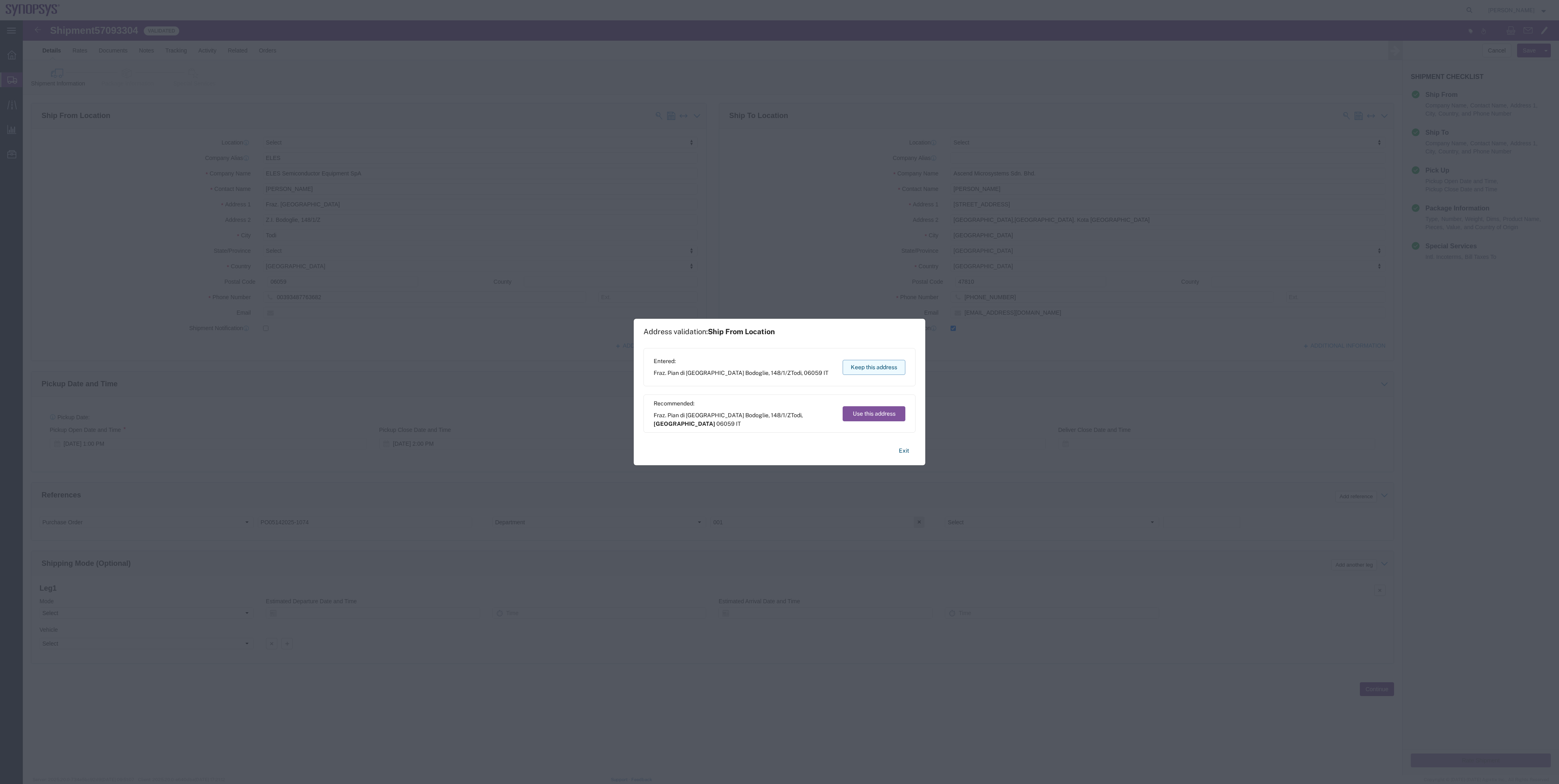
click at [868, 365] on button "Keep this address" at bounding box center [874, 367] width 63 height 15
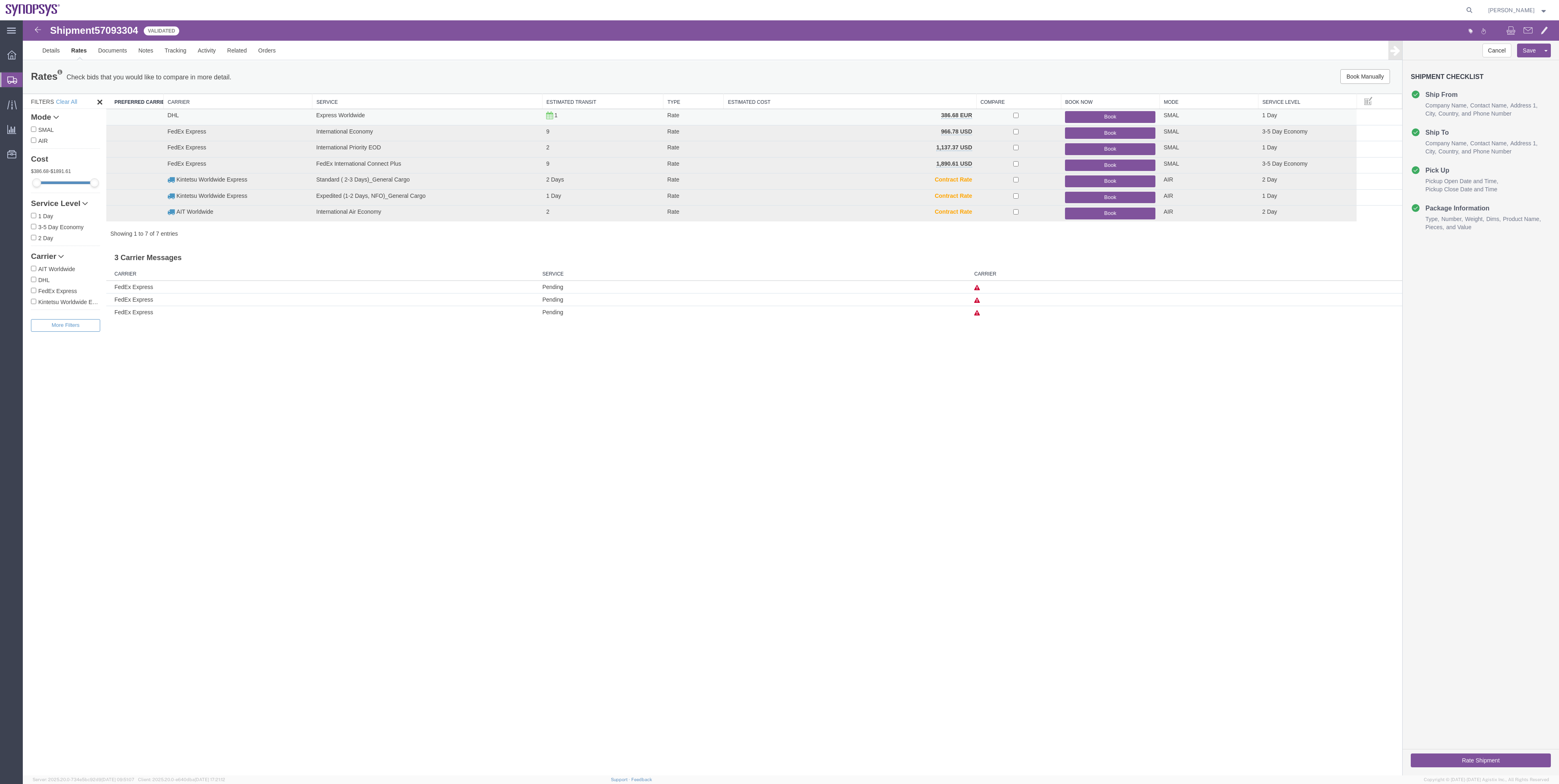
click at [1131, 119] on button "Book" at bounding box center [1110, 117] width 90 height 12
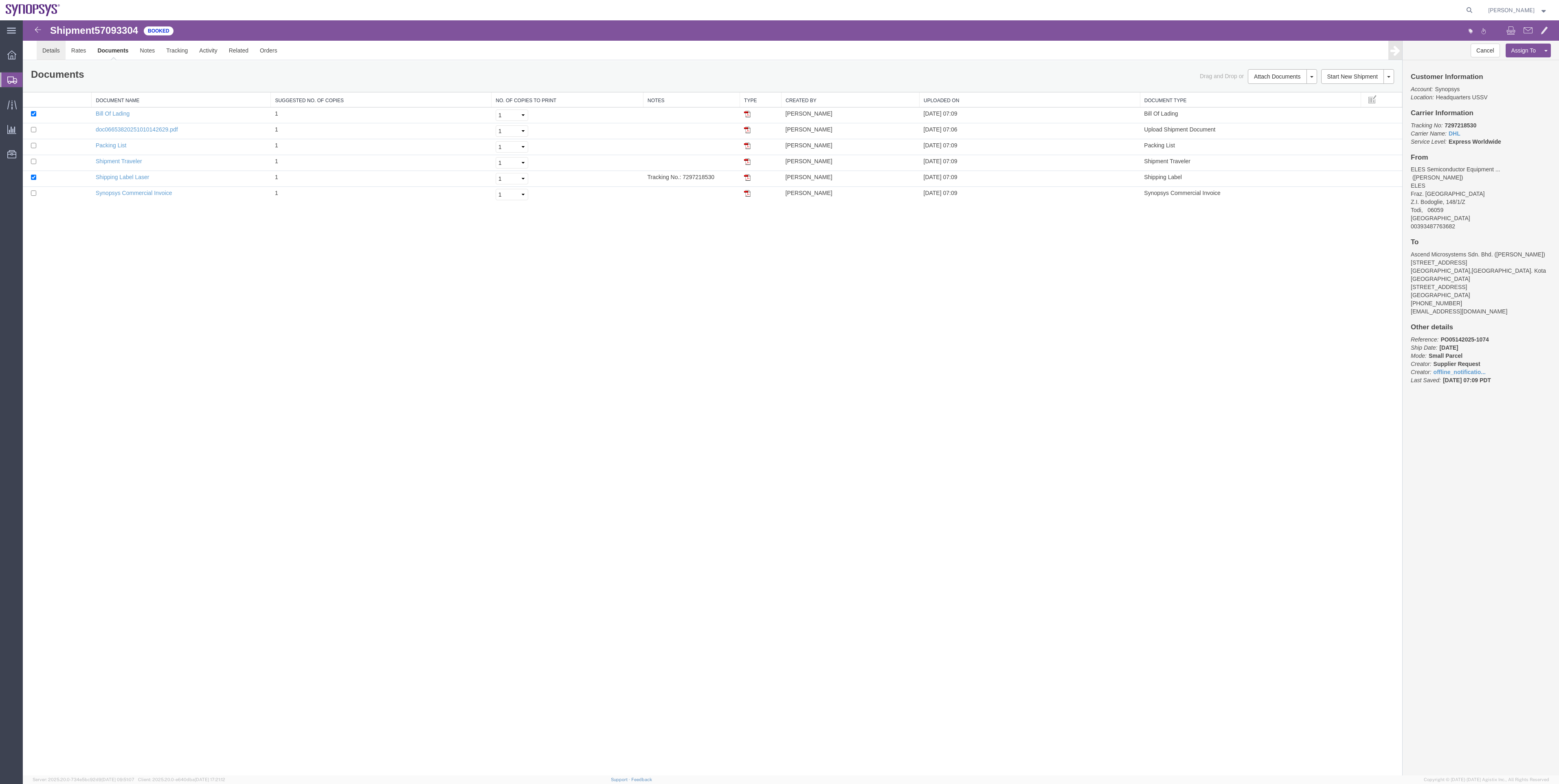
click at [43, 49] on link "Details" at bounding box center [51, 50] width 29 height 19
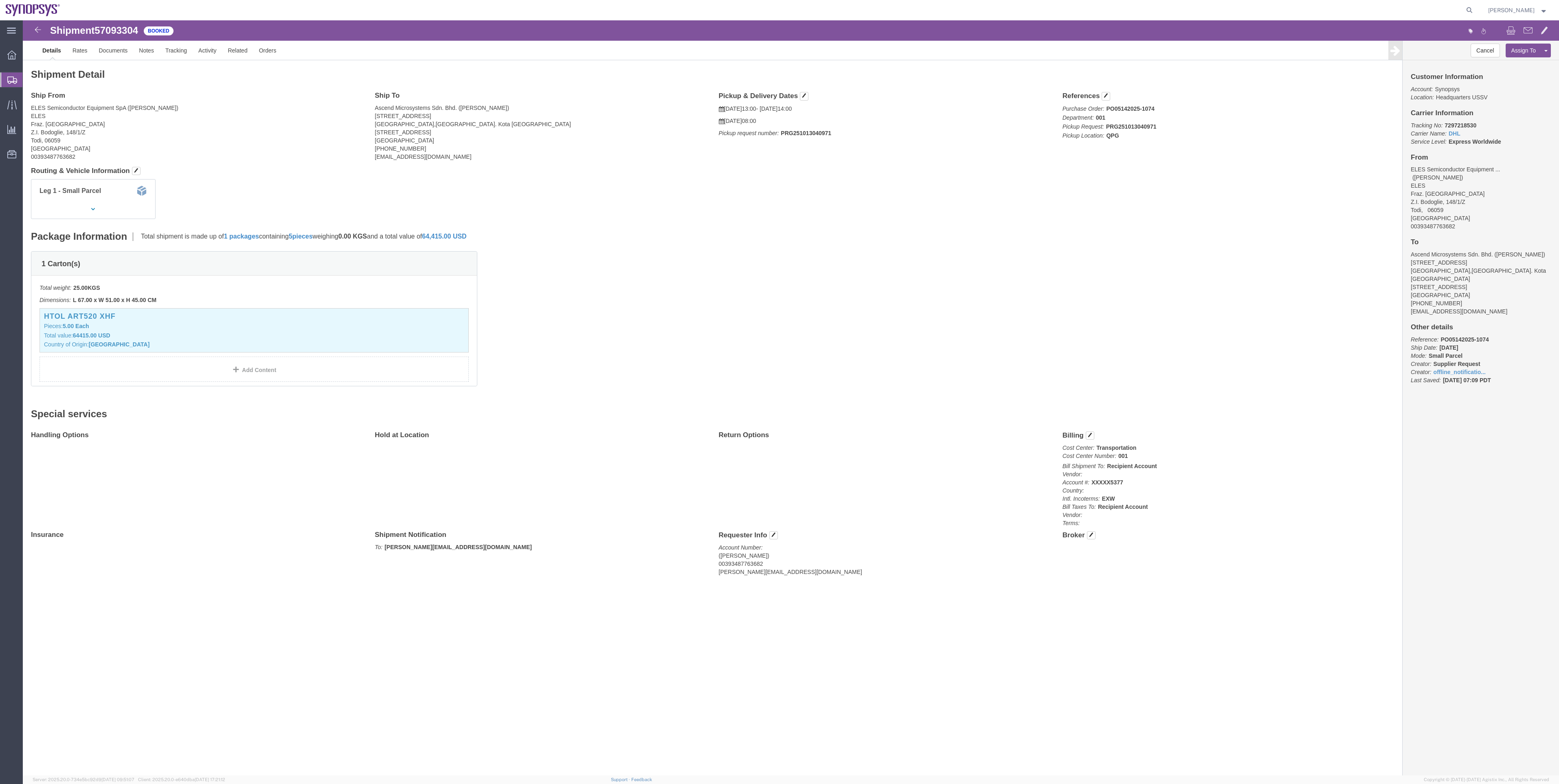
click at [0, 0] on span "Shipment Manager" at bounding box center [0, 0] width 0 height 0
